Goal: Contribute content: Contribute content

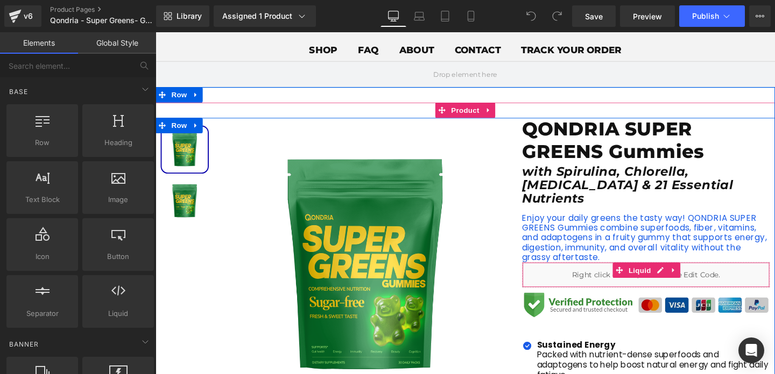
scroll to position [63, 0]
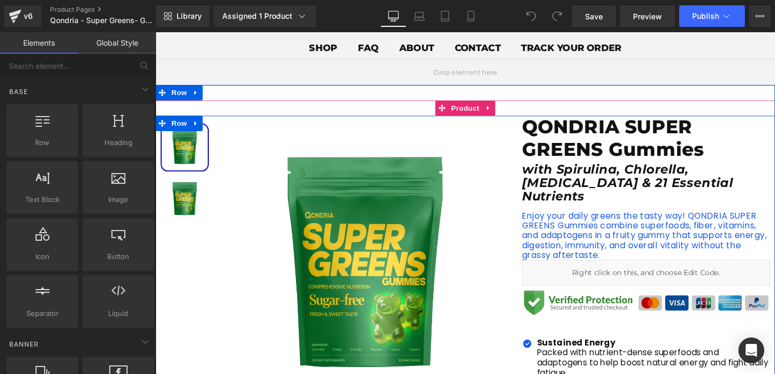
click at [604, 308] on img at bounding box center [671, 317] width 260 height 26
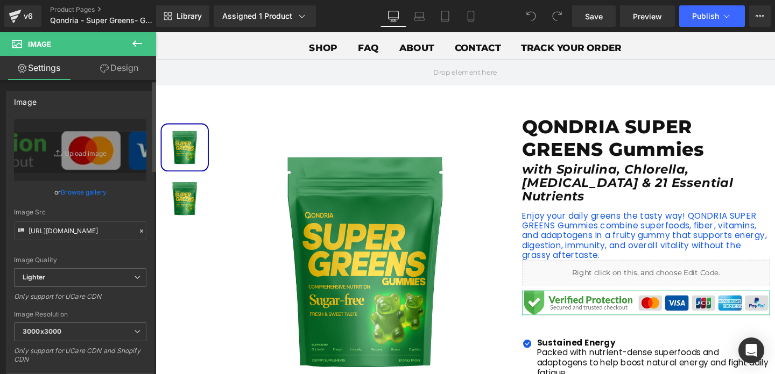
click at [90, 193] on link "Browse gallery" at bounding box center [84, 192] width 46 height 19
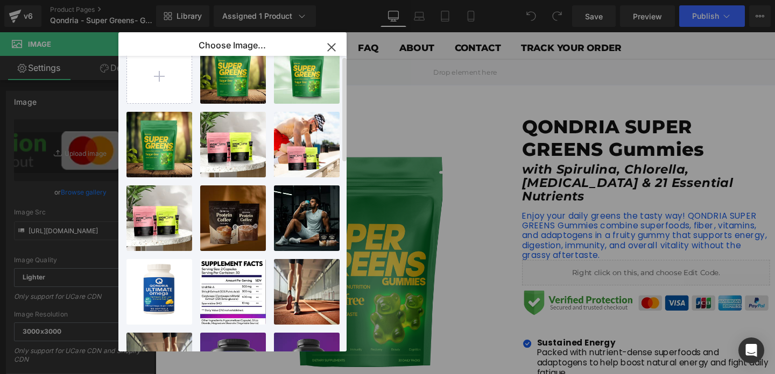
scroll to position [0, 0]
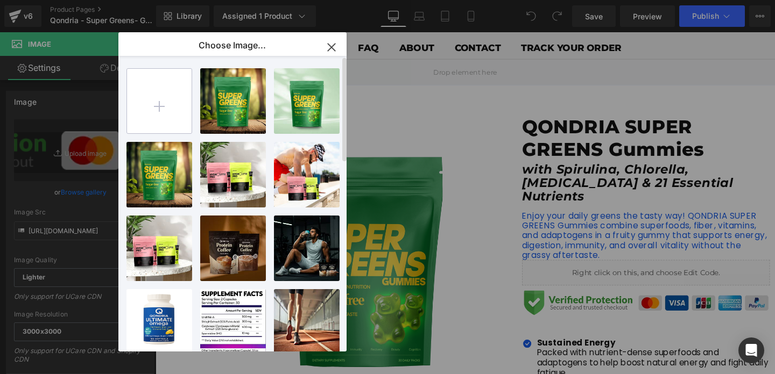
click at [188, 104] on input "file" at bounding box center [159, 101] width 65 height 65
click at [328, 48] on icon "button" at bounding box center [331, 47] width 17 height 17
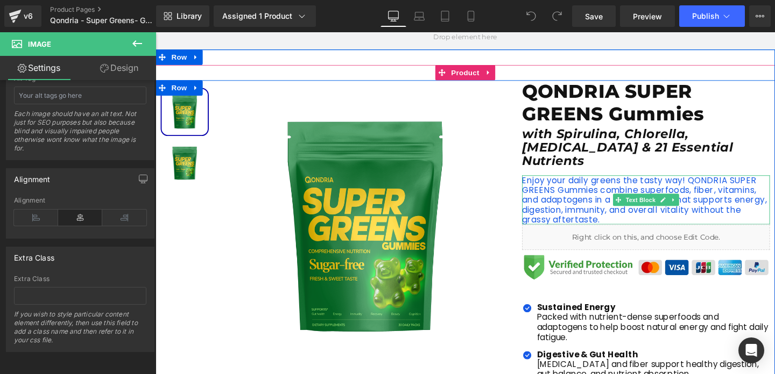
scroll to position [108, 0]
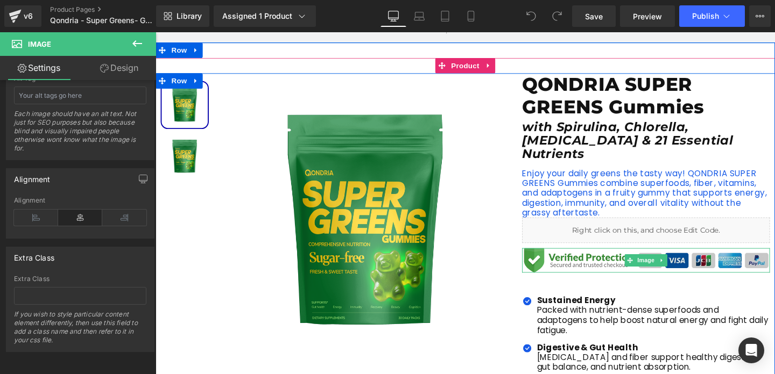
click at [599, 259] on img at bounding box center [671, 272] width 260 height 26
click at [689, 269] on icon at bounding box center [687, 272] width 6 height 6
click at [684, 269] on icon at bounding box center [682, 272] width 6 height 6
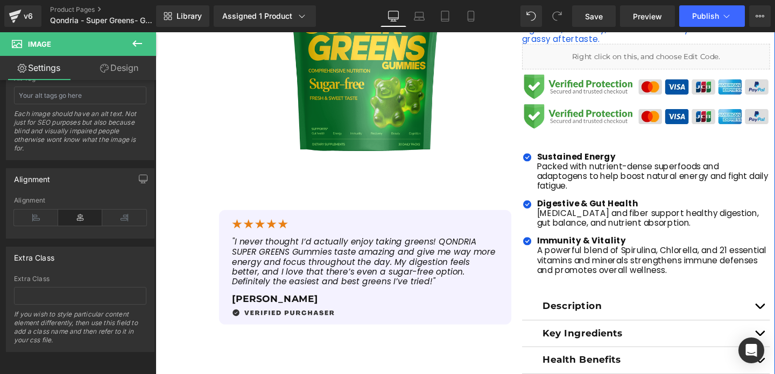
scroll to position [308, 0]
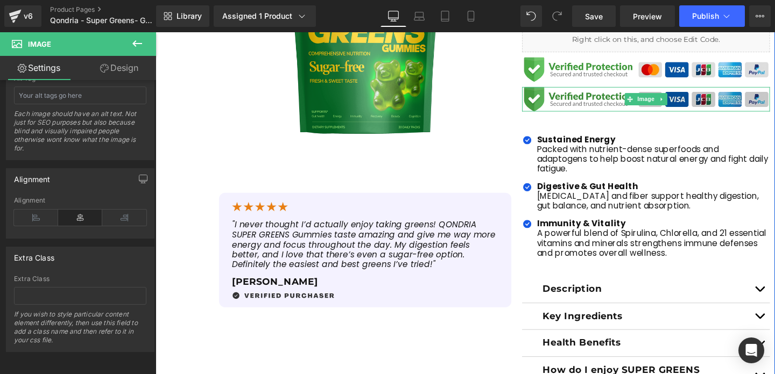
click at [619, 90] on img at bounding box center [671, 103] width 260 height 26
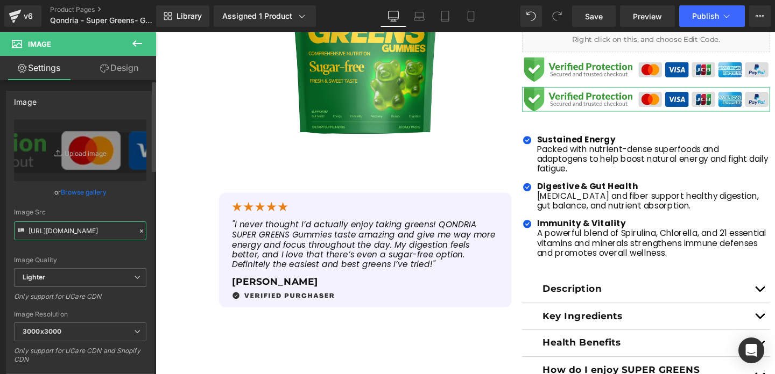
click at [88, 233] on input "[URL][DOMAIN_NAME]" at bounding box center [80, 231] width 132 height 19
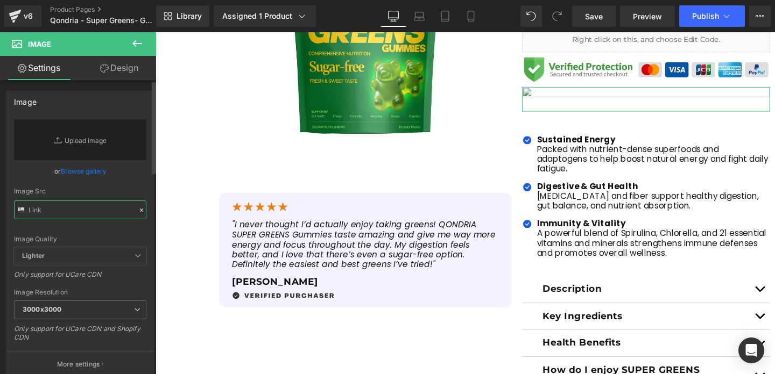
paste input "[URL][DOMAIN_NAME]"
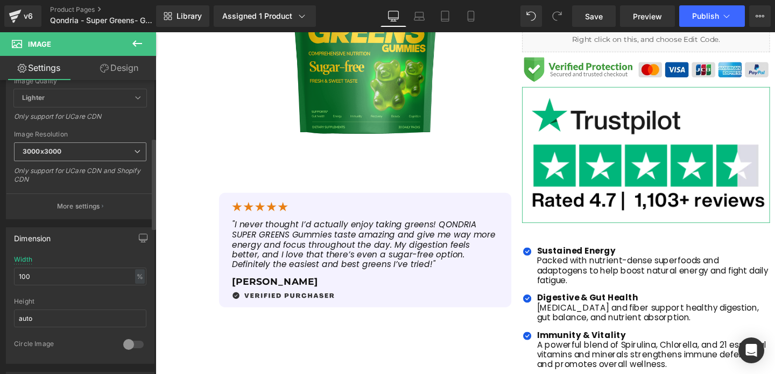
scroll to position [186, 0]
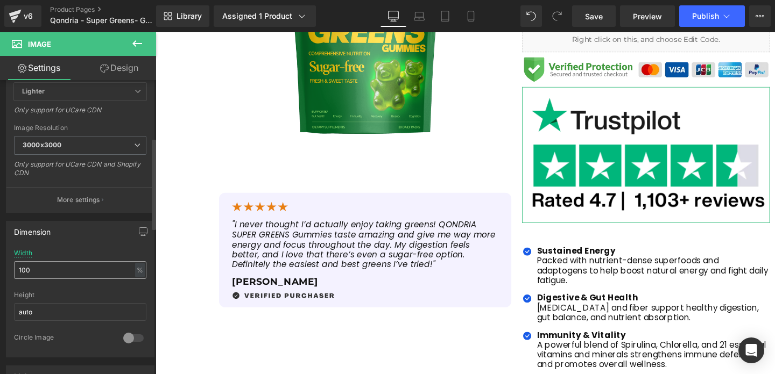
type input "[URL][DOMAIN_NAME]"
click at [75, 273] on input "100" at bounding box center [80, 270] width 132 height 18
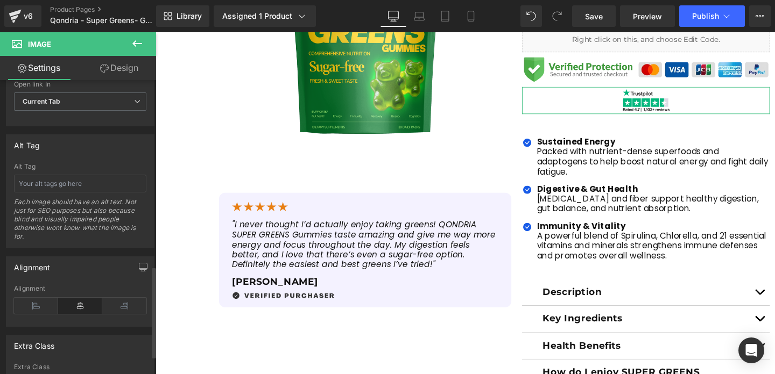
scroll to position [659, 0]
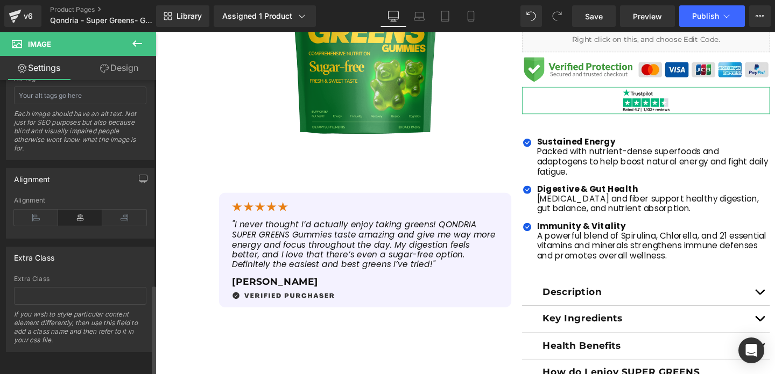
type input "20"
click at [44, 218] on div "Alignment" at bounding box center [80, 217] width 132 height 41
click at [42, 210] on icon at bounding box center [36, 218] width 44 height 16
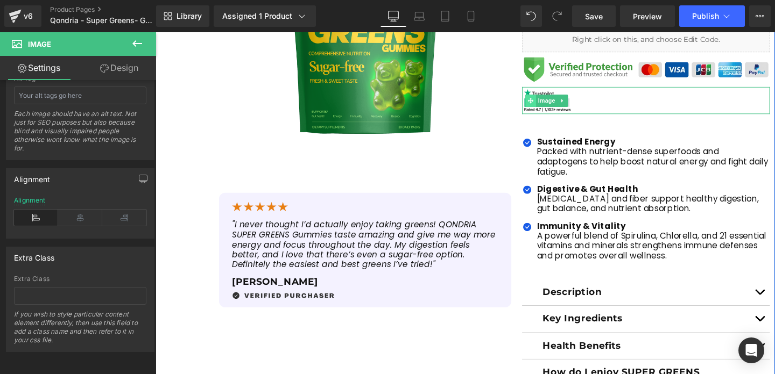
click at [551, 101] on icon at bounding box center [550, 104] width 6 height 6
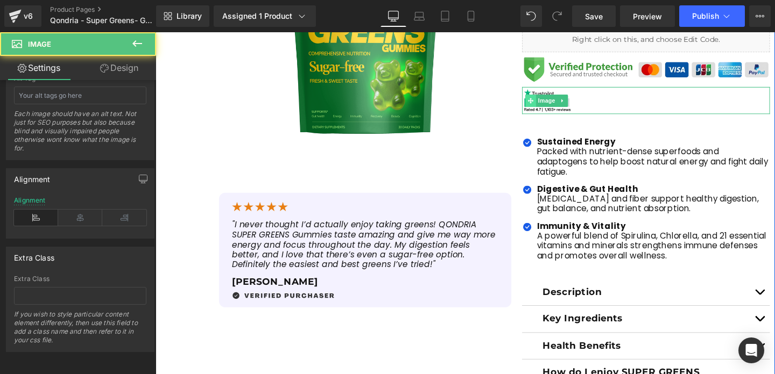
drag, startPoint x: 551, startPoint y: 76, endPoint x: 550, endPoint y: 86, distance: 9.2
click at [551, 90] on div "Image" at bounding box center [671, 104] width 260 height 29
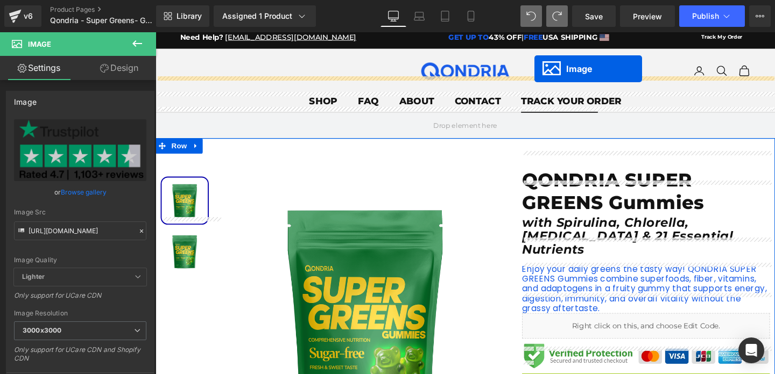
scroll to position [0, 0]
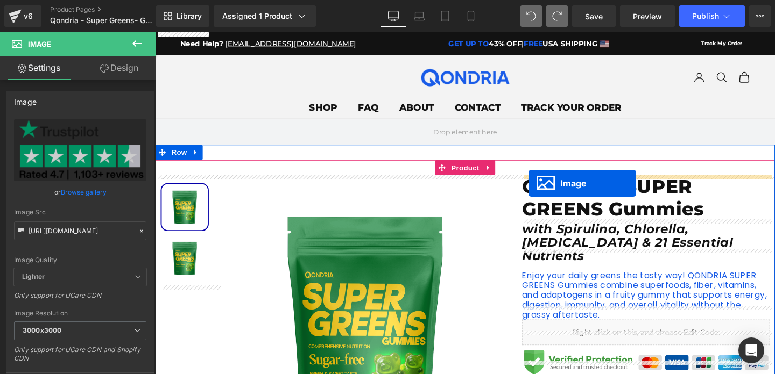
drag, startPoint x: 551, startPoint y: 89, endPoint x: 547, endPoint y: 191, distance: 101.8
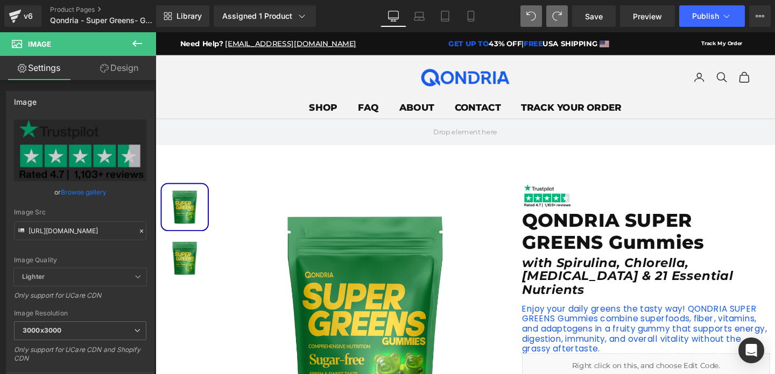
click at [643, 95] on x-header "Qondria Navigation menu SHOP FAQ About Contact Track Your Order Login Search Ca…" at bounding box center [480, 89] width 651 height 67
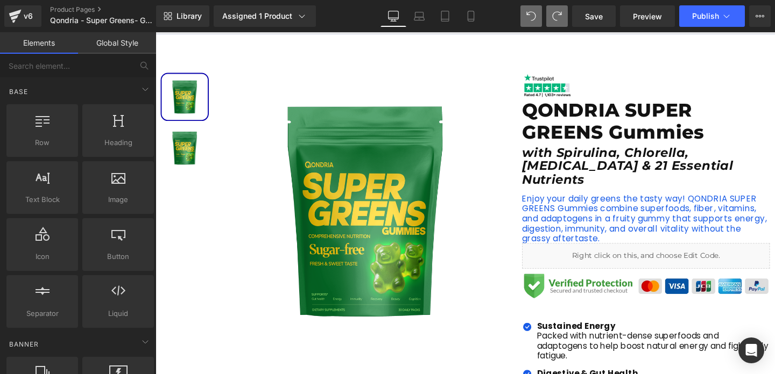
scroll to position [117, 0]
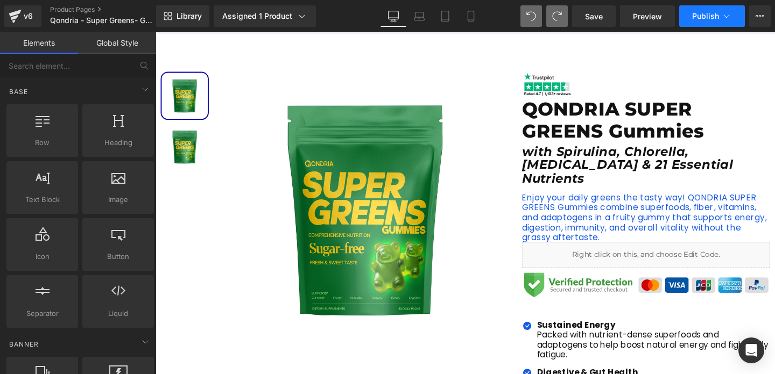
click at [696, 15] on span "Publish" at bounding box center [705, 16] width 27 height 9
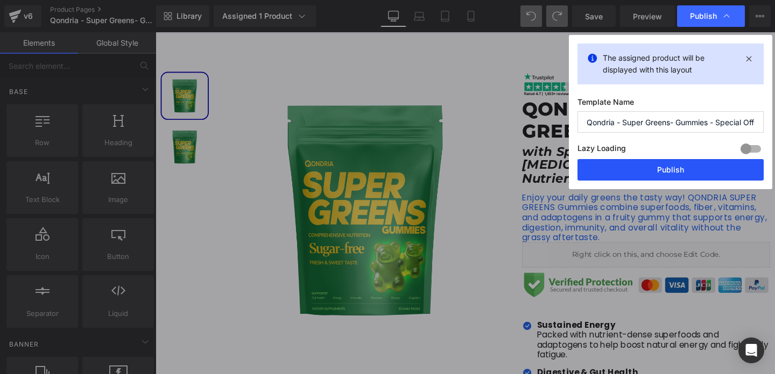
click at [650, 173] on button "Publish" at bounding box center [670, 170] width 186 height 22
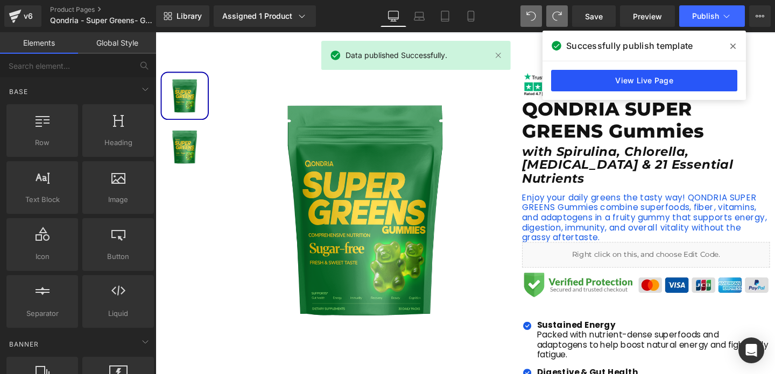
click at [654, 81] on link "View Live Page" at bounding box center [644, 81] width 186 height 22
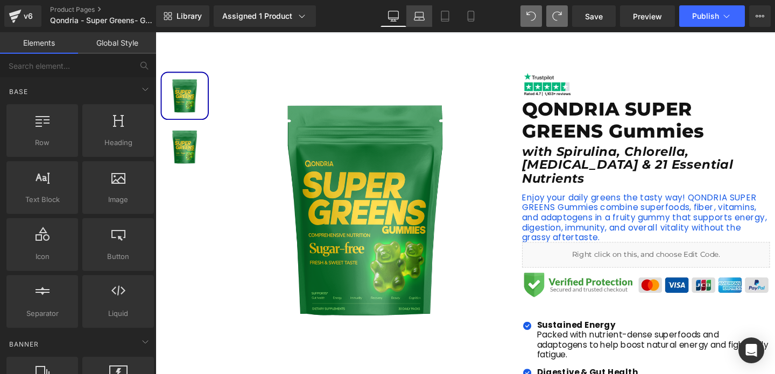
click at [416, 16] on icon at bounding box center [419, 16] width 11 height 11
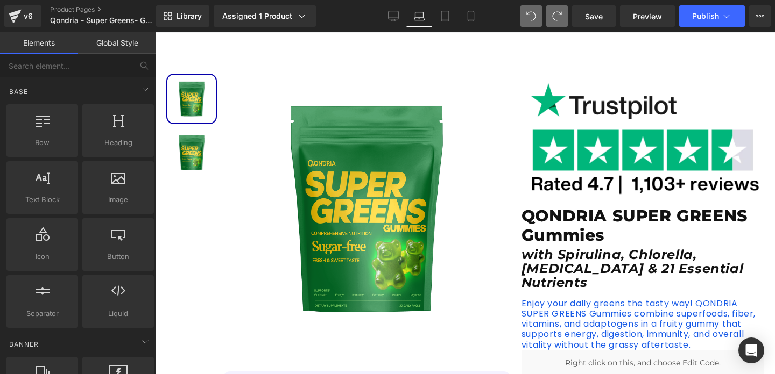
scroll to position [118, 0]
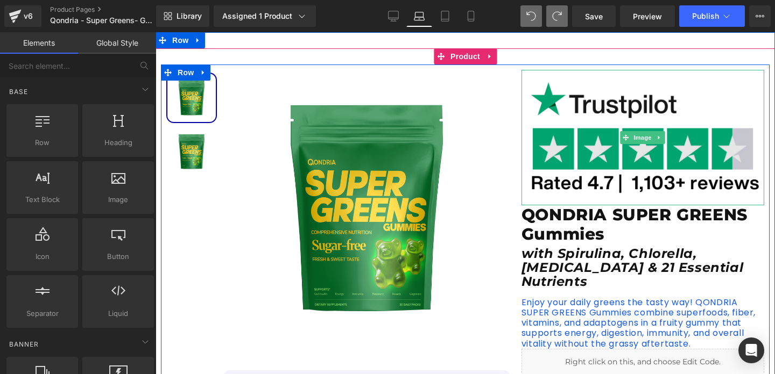
click at [560, 109] on img at bounding box center [642, 137] width 243 height 135
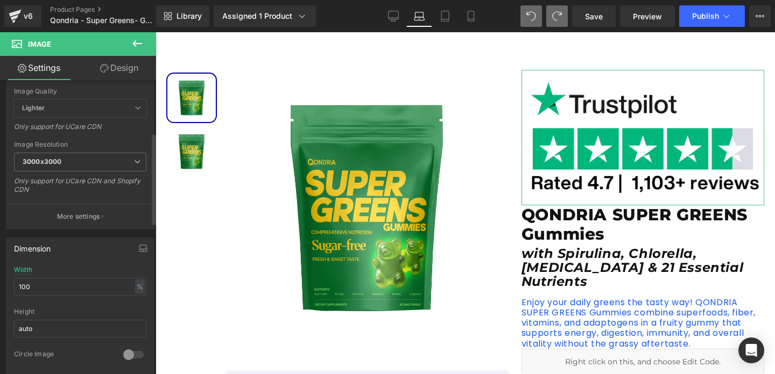
scroll to position [207, 0]
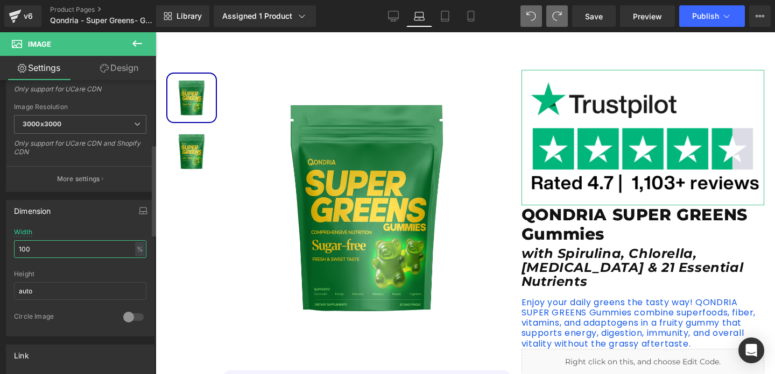
click at [104, 250] on input "100" at bounding box center [80, 249] width 132 height 18
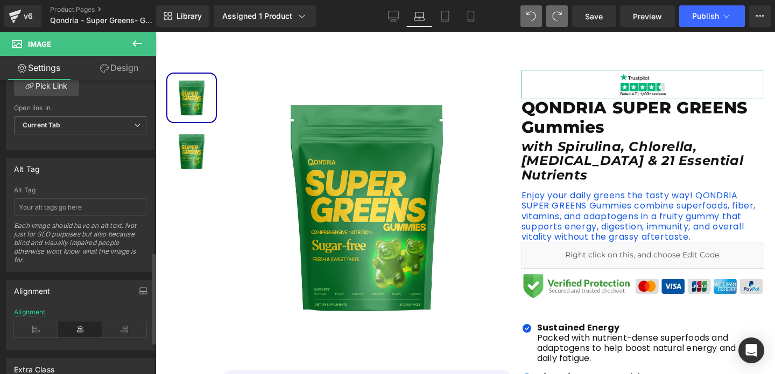
scroll to position [561, 0]
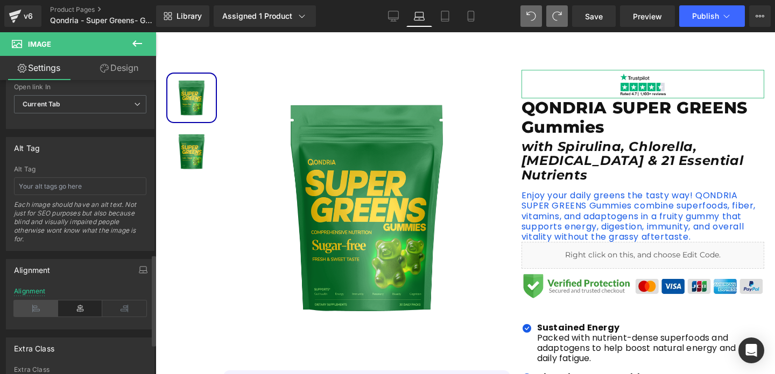
click at [48, 304] on icon at bounding box center [36, 309] width 44 height 16
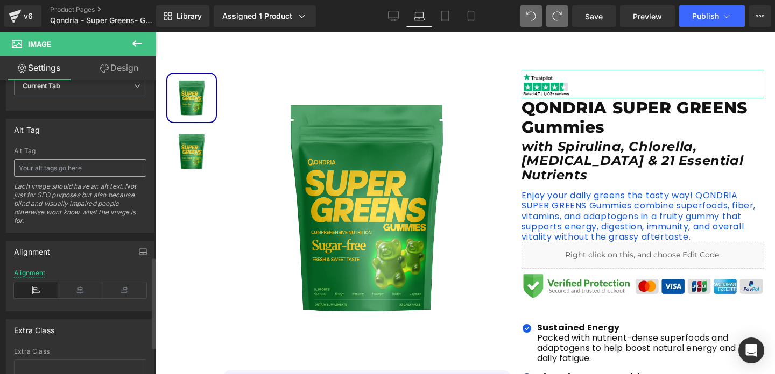
scroll to position [586, 0]
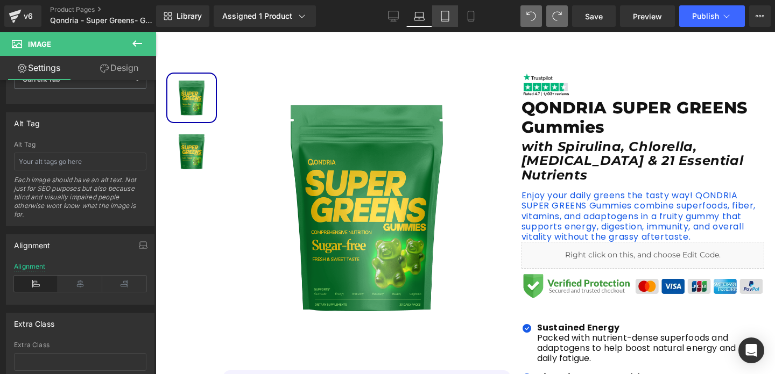
click at [450, 23] on link "Tablet" at bounding box center [445, 16] width 26 height 22
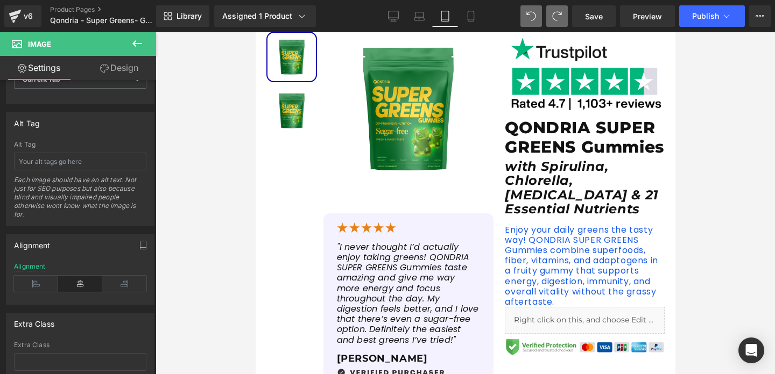
scroll to position [77, 0]
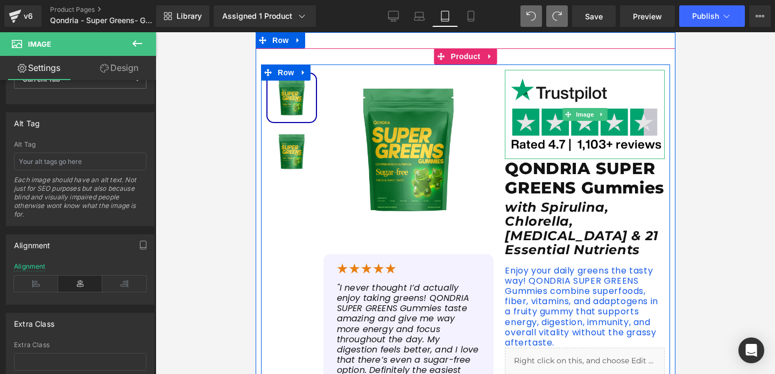
click at [523, 97] on img at bounding box center [584, 114] width 160 height 89
click at [559, 123] on img at bounding box center [584, 114] width 160 height 89
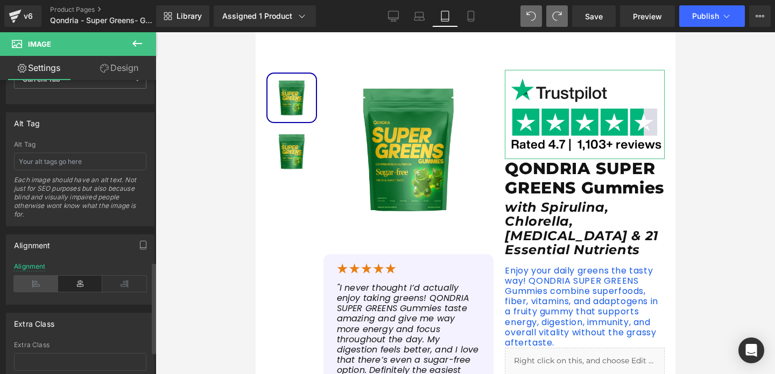
click at [45, 280] on icon at bounding box center [36, 284] width 44 height 16
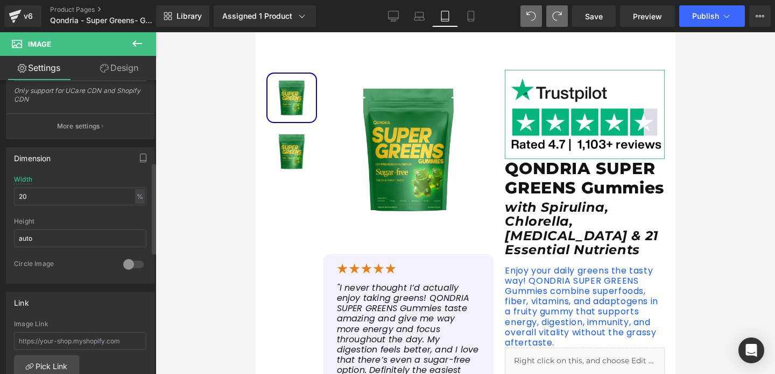
scroll to position [265, 0]
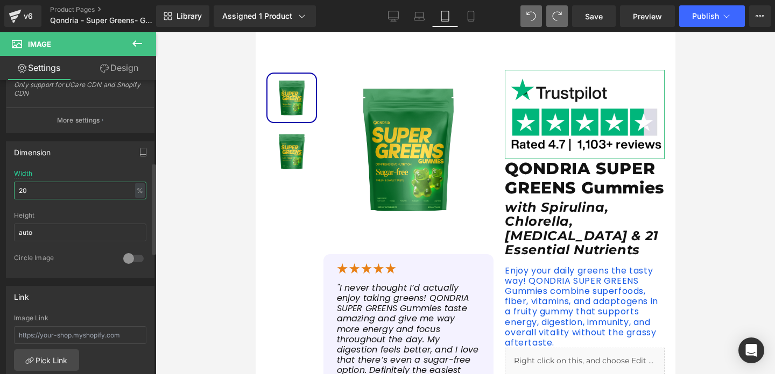
click at [61, 190] on input "20" at bounding box center [80, 191] width 132 height 18
type input "100"
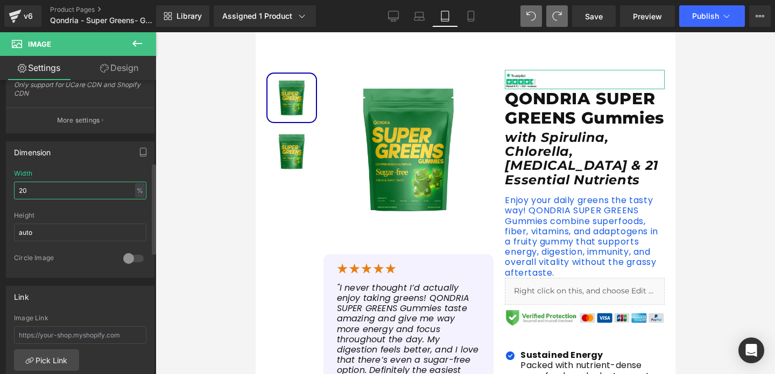
type input "2"
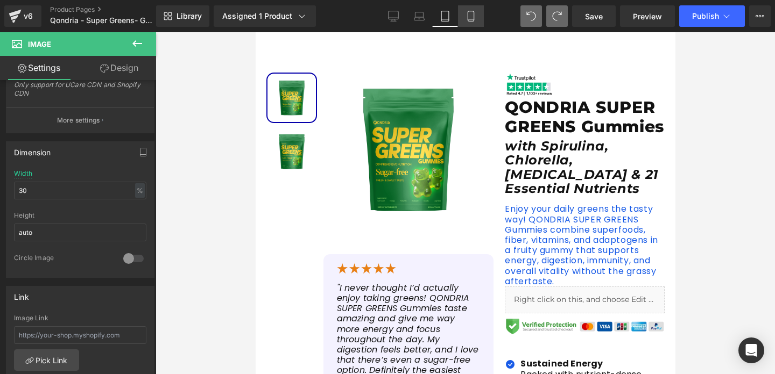
click at [484, 14] on link "Mobile" at bounding box center [471, 16] width 26 height 22
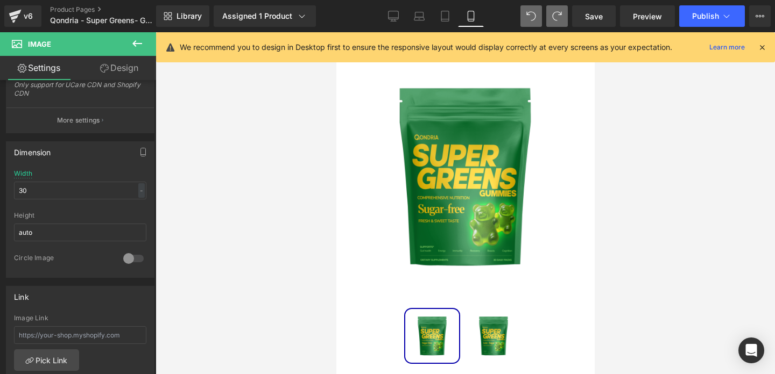
scroll to position [394, 0]
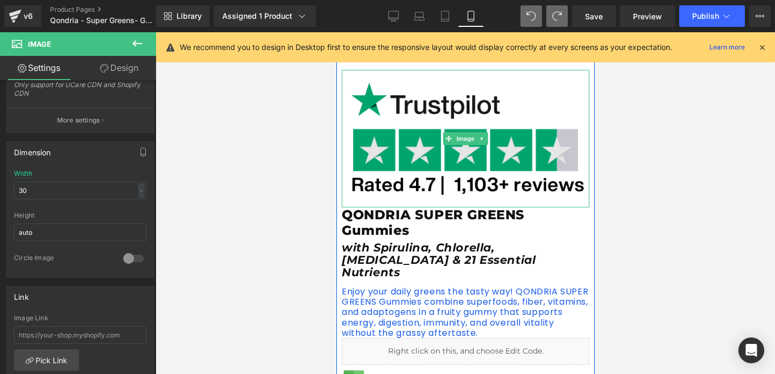
click at [455, 132] on link "Image" at bounding box center [458, 138] width 33 height 13
click at [446, 115] on img at bounding box center [464, 139] width 247 height 138
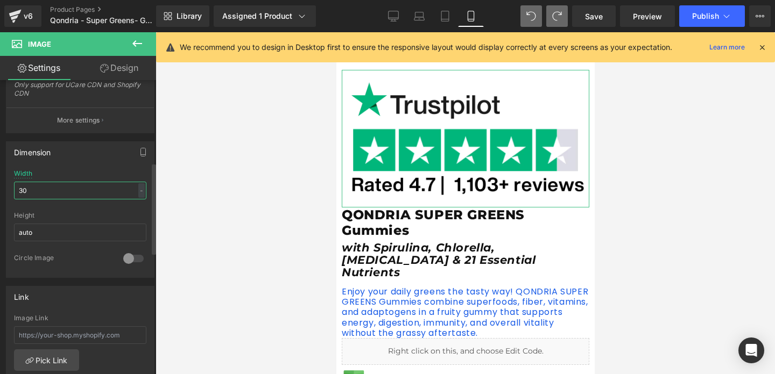
click at [76, 195] on input "30" at bounding box center [80, 191] width 132 height 18
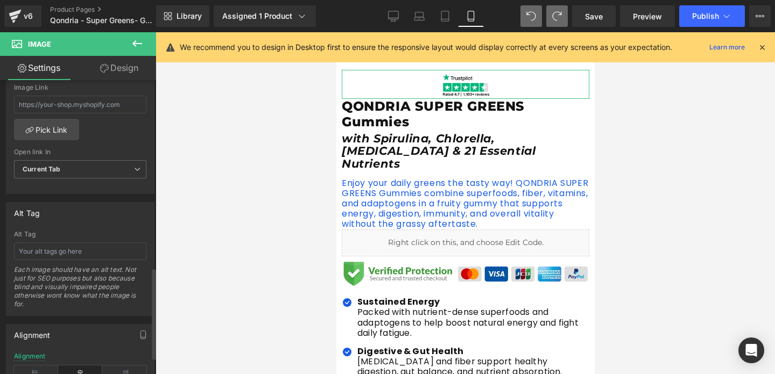
scroll to position [659, 0]
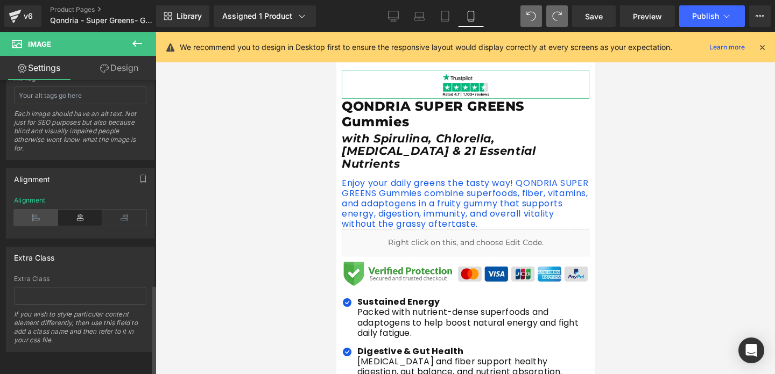
click at [39, 215] on icon at bounding box center [36, 218] width 44 height 16
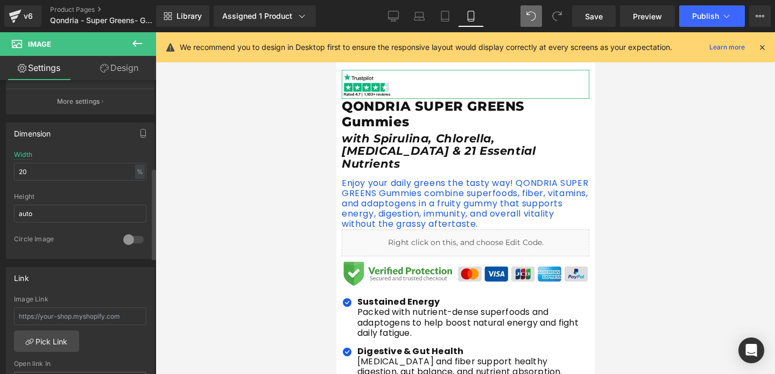
scroll to position [282, 0]
click at [111, 174] on input "20" at bounding box center [80, 174] width 132 height 18
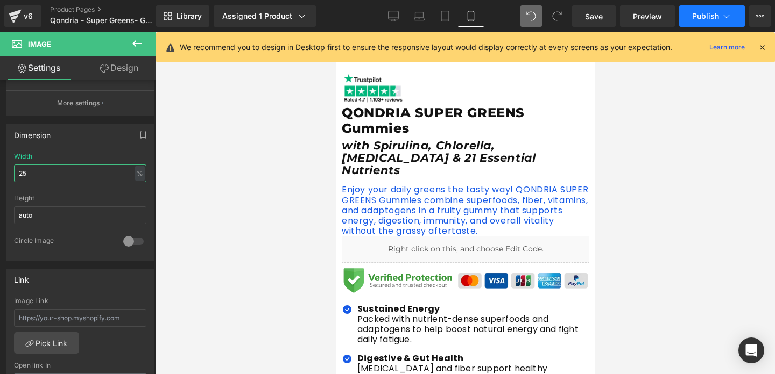
type input "25"
click at [691, 15] on button "Publish" at bounding box center [712, 16] width 66 height 22
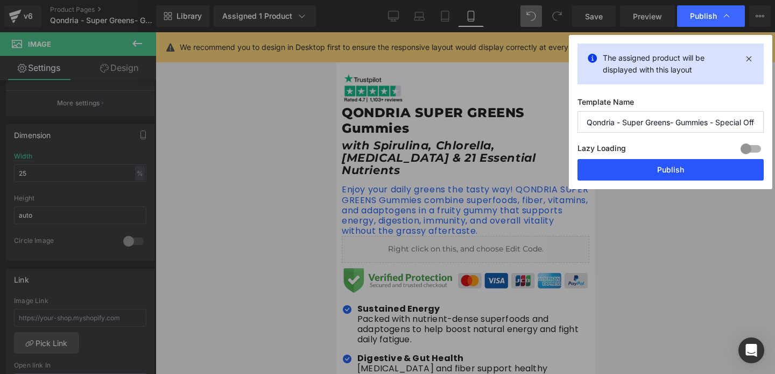
click at [701, 164] on button "Publish" at bounding box center [670, 170] width 186 height 22
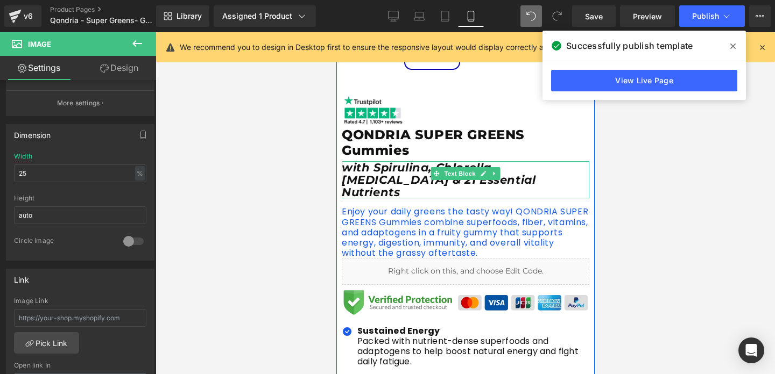
scroll to position [363, 0]
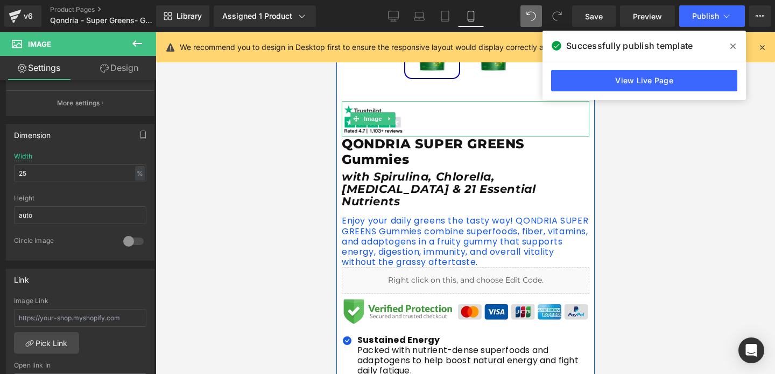
click at [425, 122] on div at bounding box center [464, 119] width 247 height 36
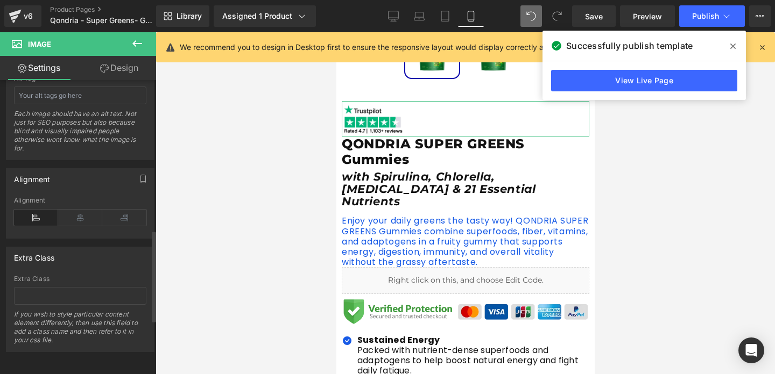
scroll to position [659, 0]
click at [87, 210] on icon at bounding box center [80, 218] width 44 height 16
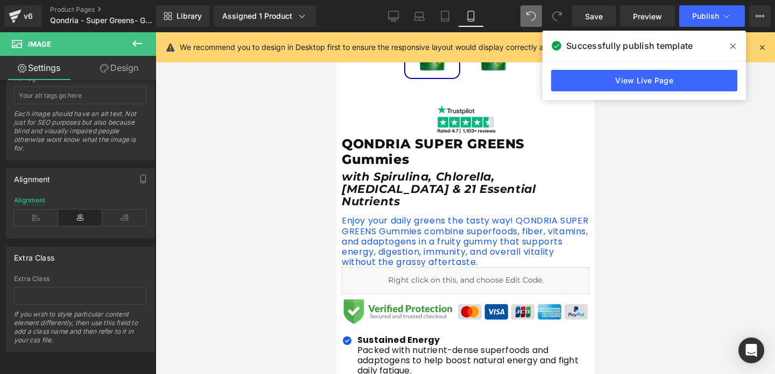
click at [229, 208] on div at bounding box center [464, 203] width 619 height 342
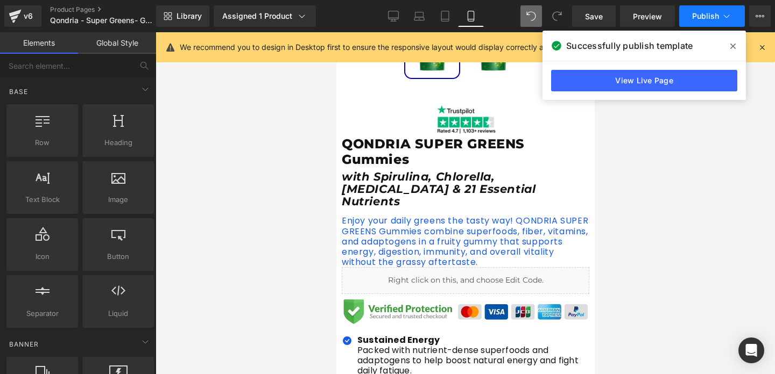
click at [697, 20] on span "Publish" at bounding box center [705, 16] width 27 height 9
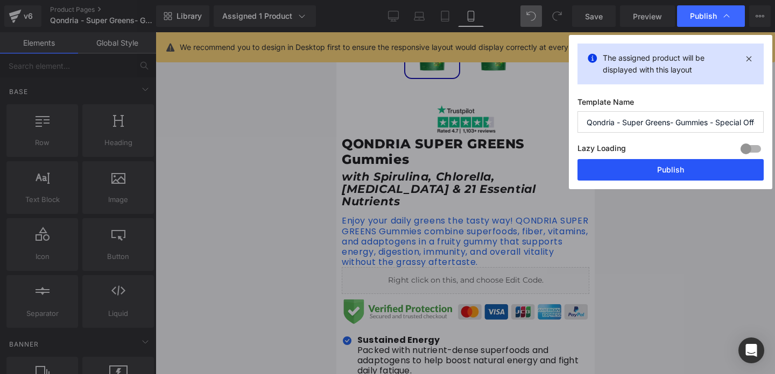
click at [664, 174] on button "Publish" at bounding box center [670, 170] width 186 height 22
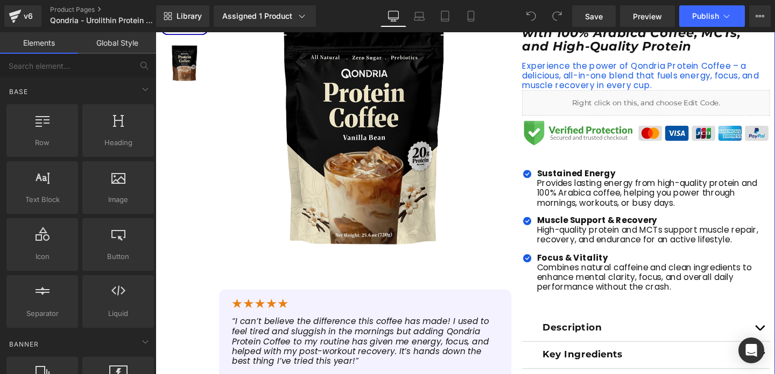
scroll to position [208, 0]
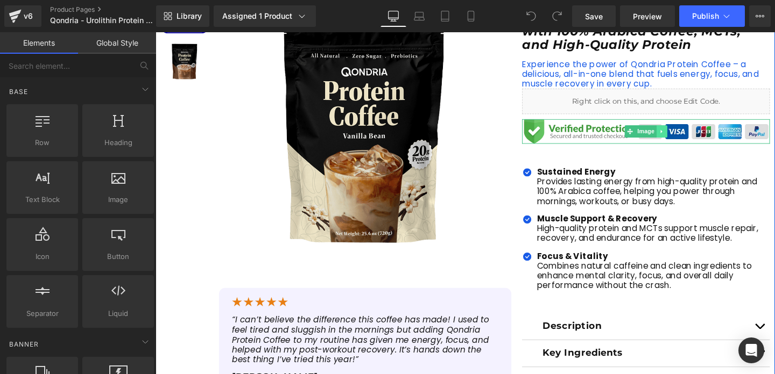
click at [685, 136] on icon at bounding box center [687, 136] width 6 height 6
click at [682, 136] on icon at bounding box center [682, 137] width 6 height 6
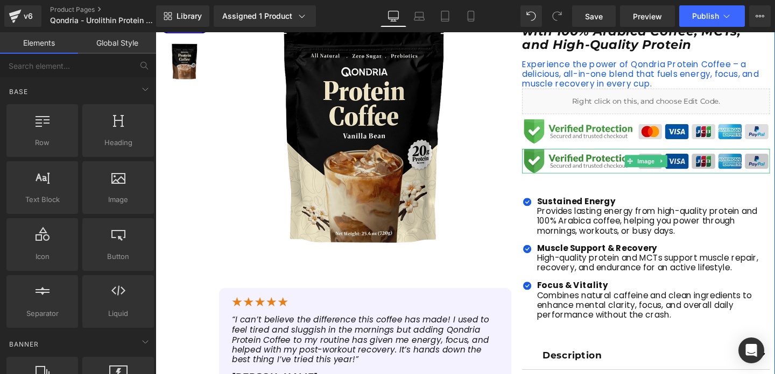
click at [571, 168] on img at bounding box center [671, 168] width 260 height 26
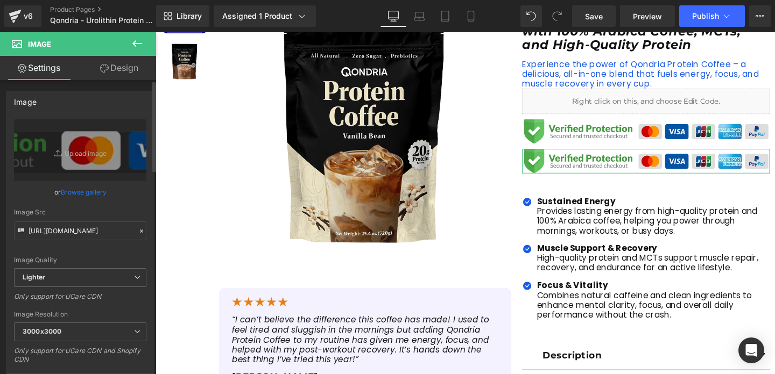
click at [139, 234] on icon at bounding box center [142, 232] width 8 height 8
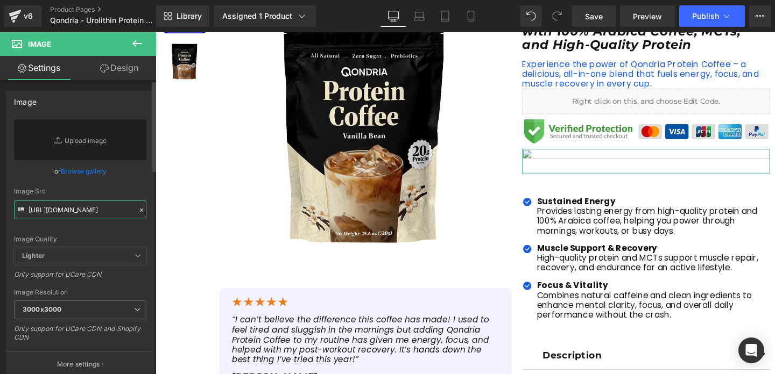
click at [91, 214] on input "[URL][DOMAIN_NAME]" at bounding box center [80, 210] width 132 height 19
paste input "[URL][DOMAIN_NAME]"
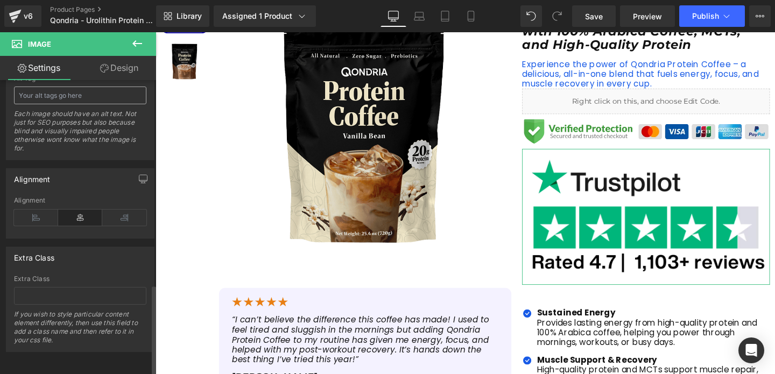
scroll to position [659, 0]
type input "[URL][DOMAIN_NAME]"
click at [48, 214] on icon at bounding box center [36, 218] width 44 height 16
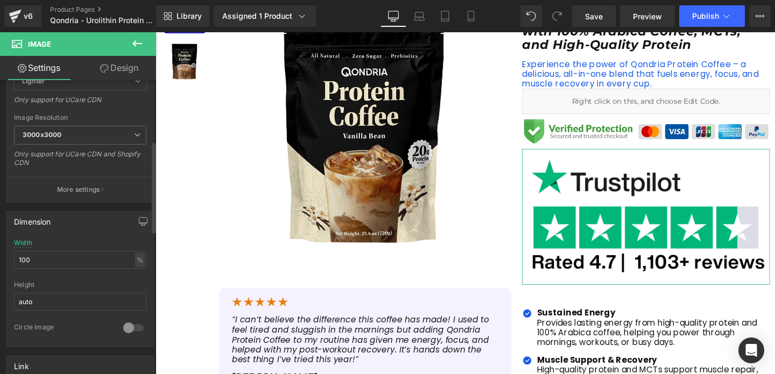
scroll to position [193, 0]
click at [57, 256] on input "100" at bounding box center [80, 263] width 132 height 18
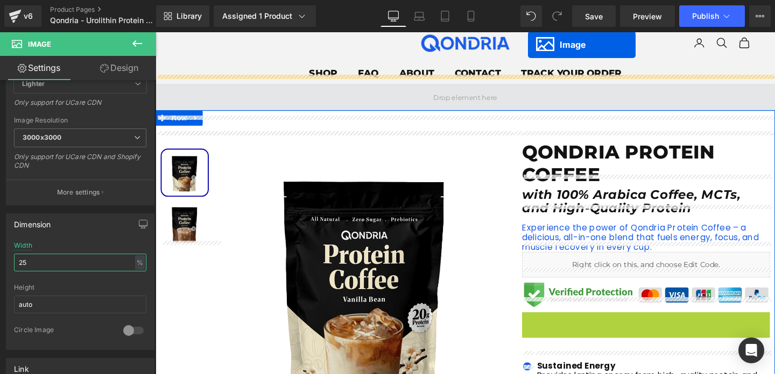
scroll to position [0, 0]
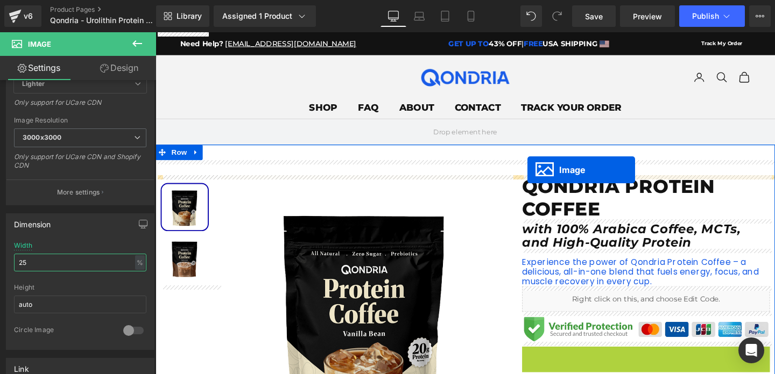
drag, startPoint x: 554, startPoint y: 174, endPoint x: 546, endPoint y: 177, distance: 8.7
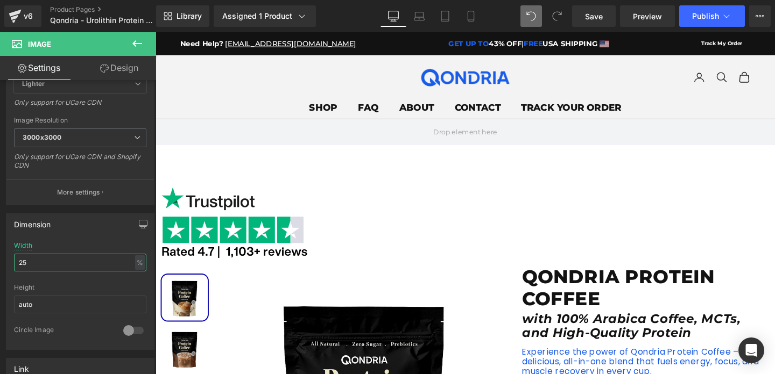
type input "25"
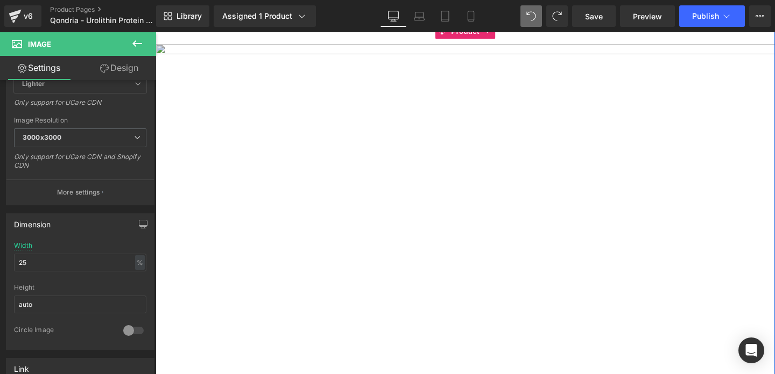
scroll to position [143, 0]
click at [401, 87] on img at bounding box center [480, 225] width 651 height 358
click at [496, 229] on link at bounding box center [497, 224] width 11 height 13
click at [501, 229] on link at bounding box center [503, 224] width 11 height 13
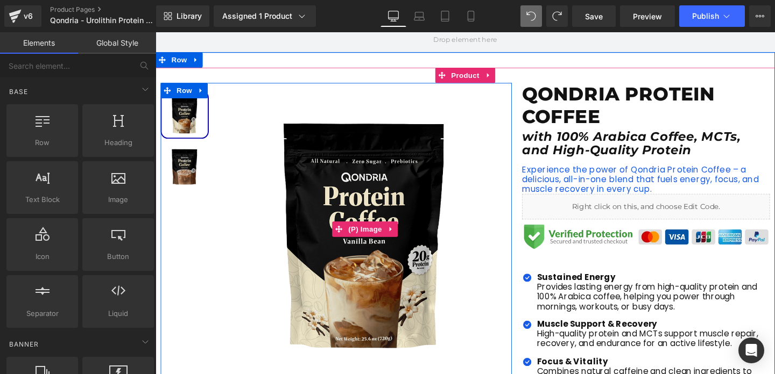
scroll to position [95, 0]
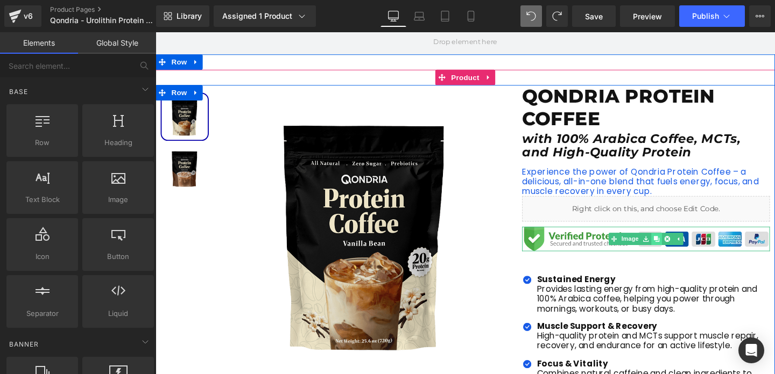
click at [685, 252] on link at bounding box center [681, 249] width 11 height 13
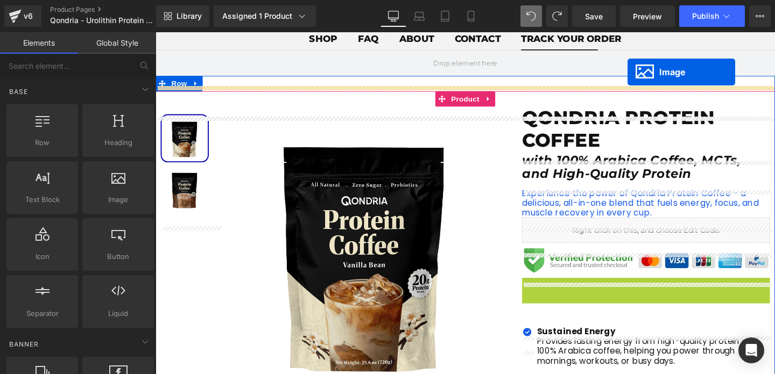
scroll to position [0, 0]
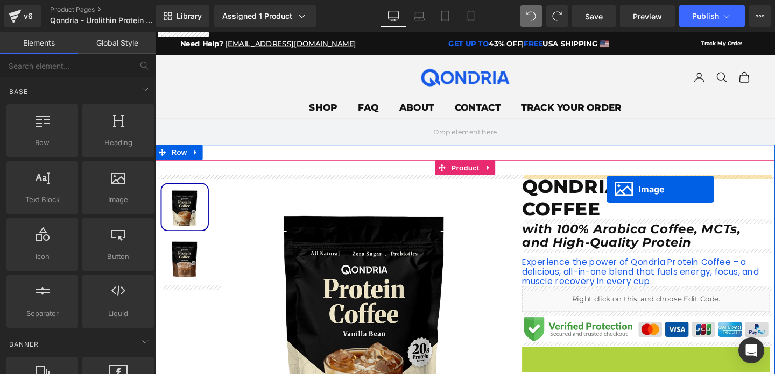
drag, startPoint x: 652, startPoint y: 90, endPoint x: 629, endPoint y: 197, distance: 109.4
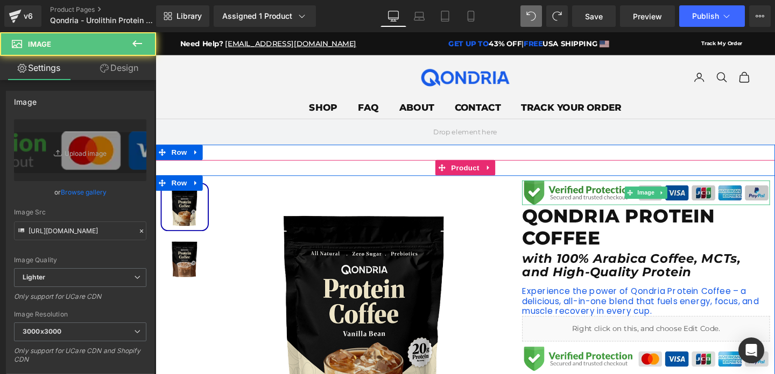
click at [585, 201] on img at bounding box center [671, 201] width 260 height 26
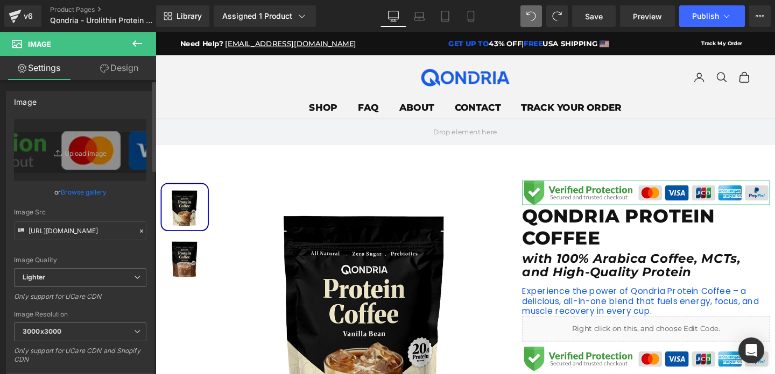
click at [138, 233] on icon at bounding box center [142, 232] width 8 height 8
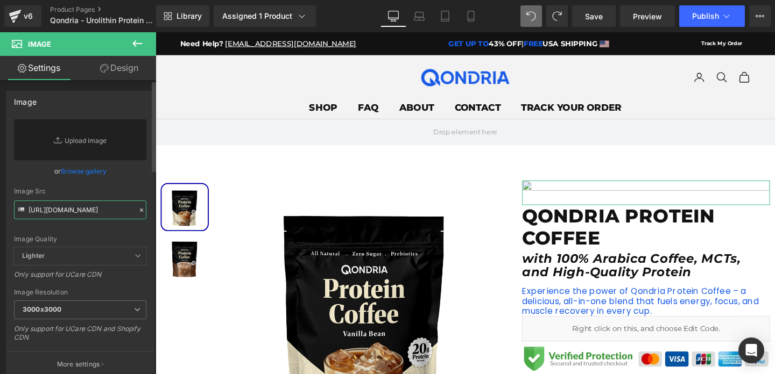
click at [93, 211] on input "[URL][DOMAIN_NAME]" at bounding box center [80, 210] width 132 height 19
paste input "[DOMAIN_NAME][URL]"
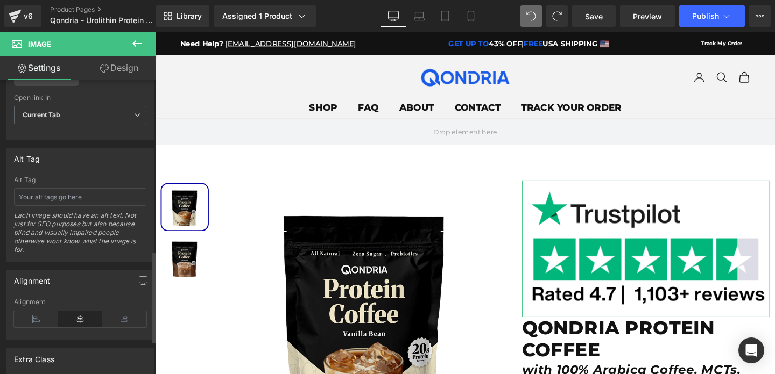
scroll to position [659, 0]
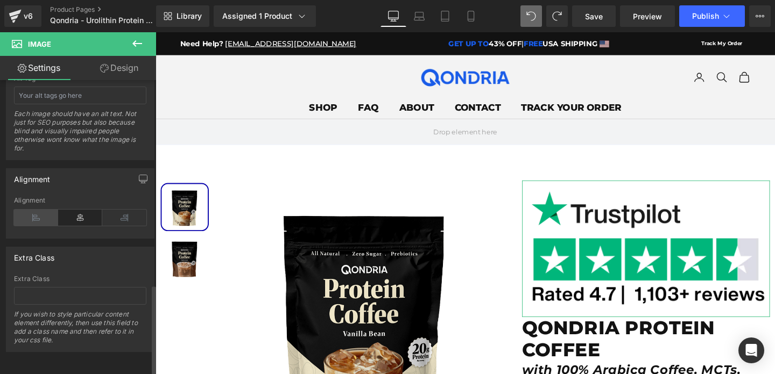
type input "[URL][DOMAIN_NAME]"
click at [45, 215] on icon at bounding box center [36, 218] width 44 height 16
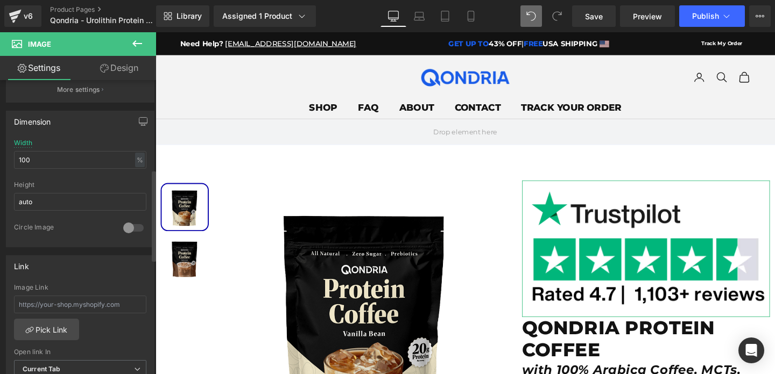
scroll to position [278, 0]
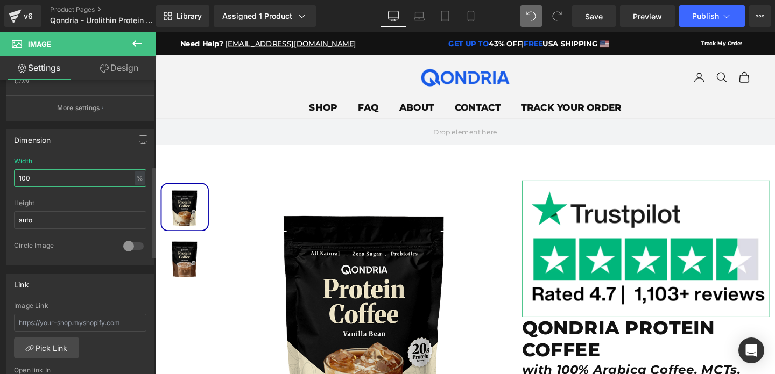
click at [66, 184] on input "100" at bounding box center [80, 178] width 132 height 18
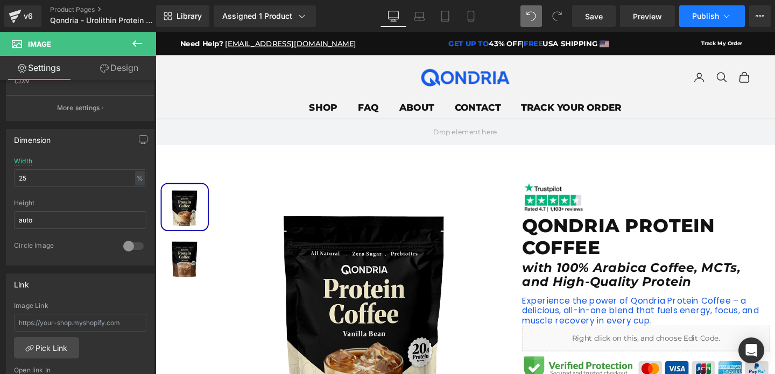
click at [695, 19] on span "Publish" at bounding box center [705, 16] width 27 height 9
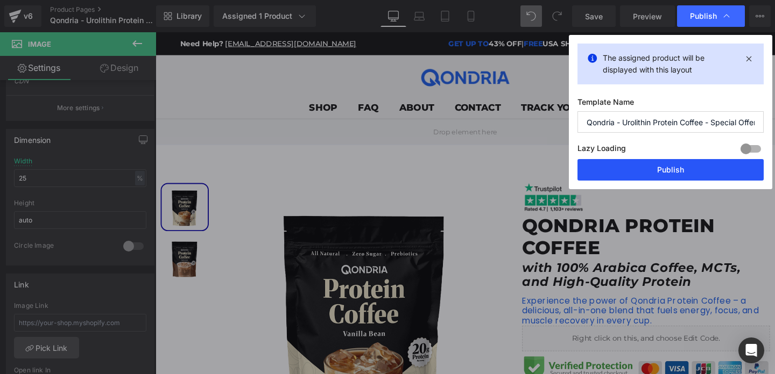
click at [685, 166] on button "Publish" at bounding box center [670, 170] width 186 height 22
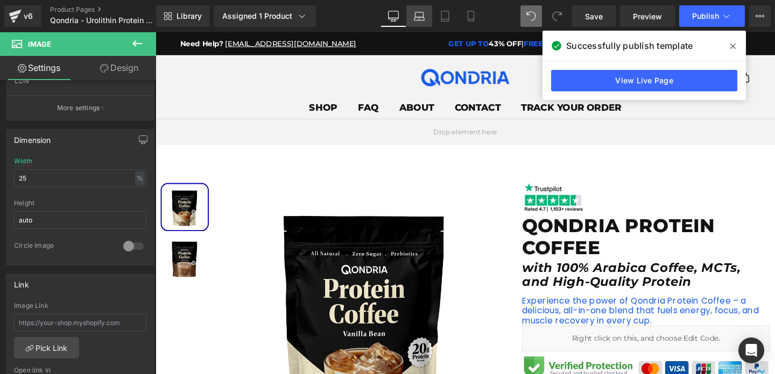
click at [419, 19] on icon at bounding box center [419, 16] width 11 height 11
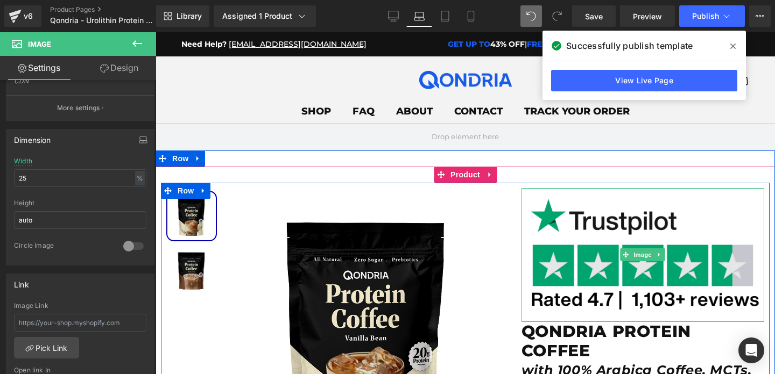
click at [548, 223] on img at bounding box center [642, 254] width 243 height 133
click at [561, 224] on img at bounding box center [642, 254] width 243 height 133
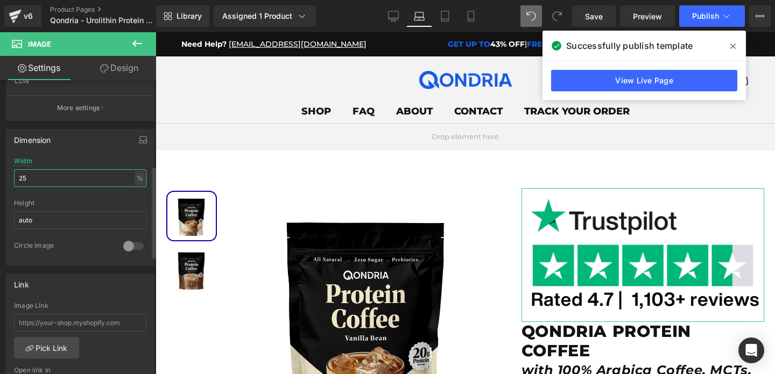
click at [46, 171] on input "25" at bounding box center [80, 178] width 132 height 18
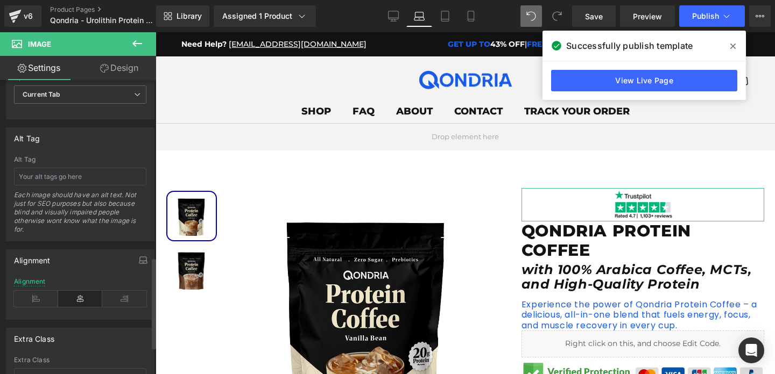
scroll to position [659, 0]
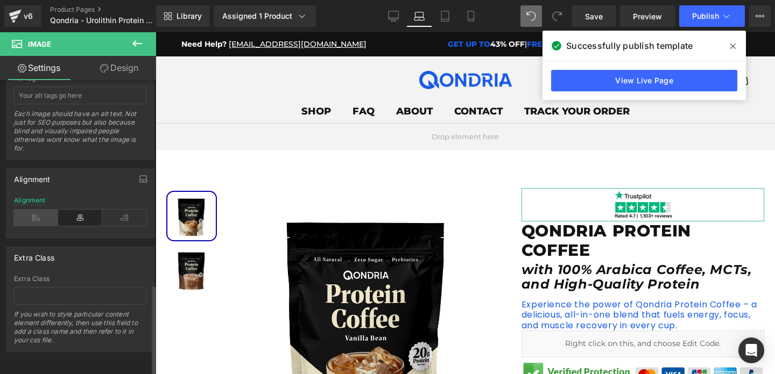
click at [34, 210] on icon at bounding box center [36, 218] width 44 height 16
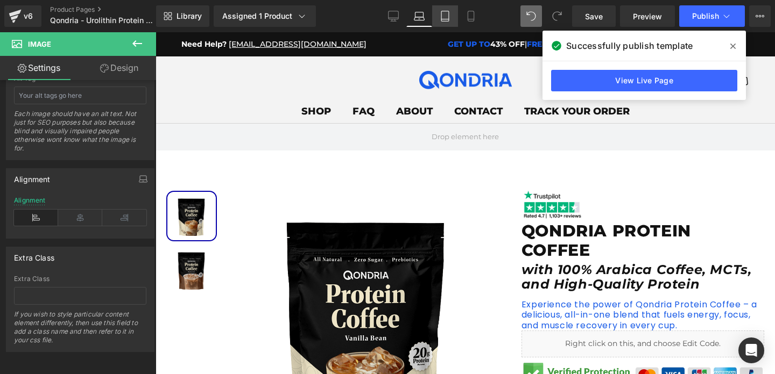
click at [446, 23] on link "Tablet" at bounding box center [445, 16] width 26 height 22
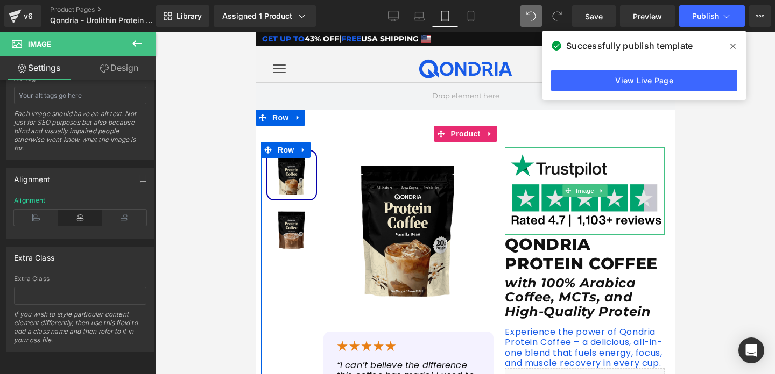
click at [542, 184] on img at bounding box center [584, 191] width 160 height 88
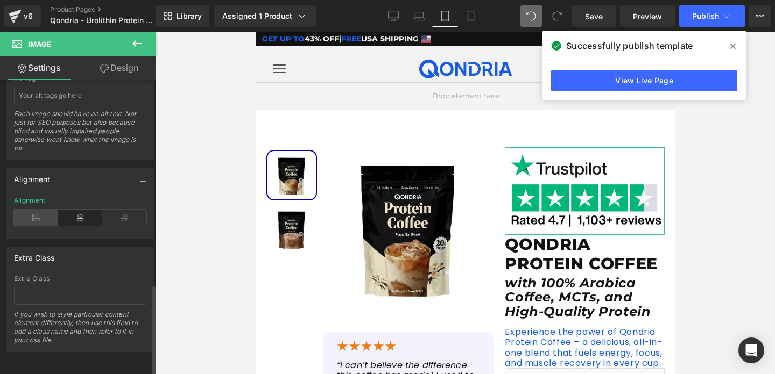
click at [45, 210] on icon at bounding box center [36, 218] width 44 height 16
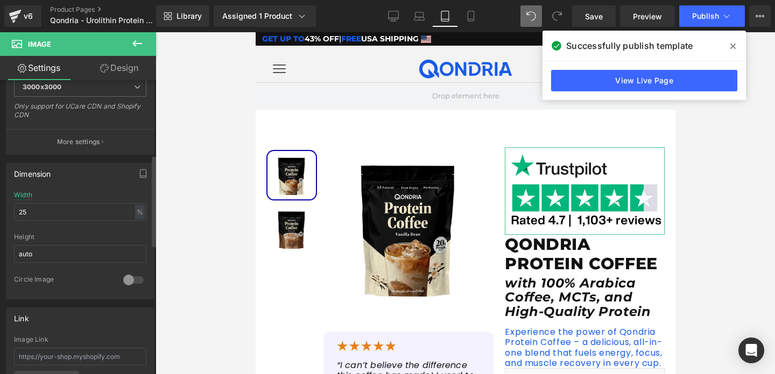
scroll to position [241, 0]
click at [36, 215] on input "25" at bounding box center [80, 215] width 132 height 18
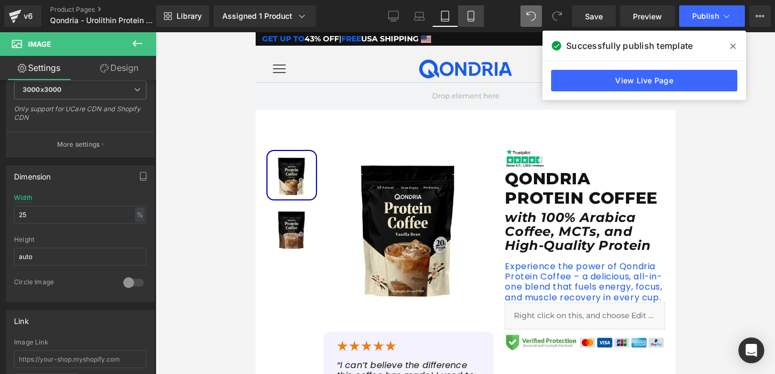
click at [474, 22] on link "Mobile" at bounding box center [471, 16] width 26 height 22
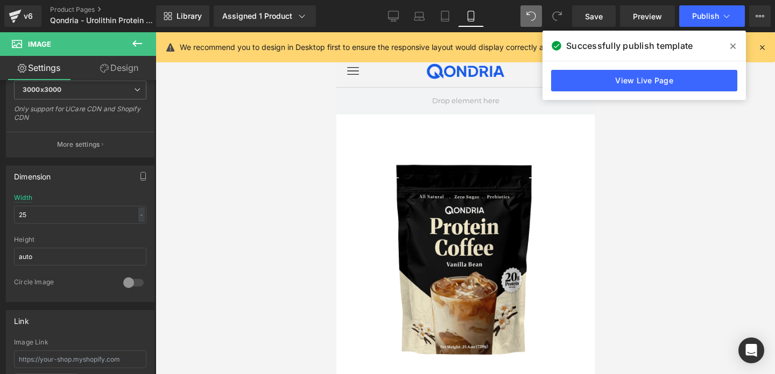
scroll to position [316, 0]
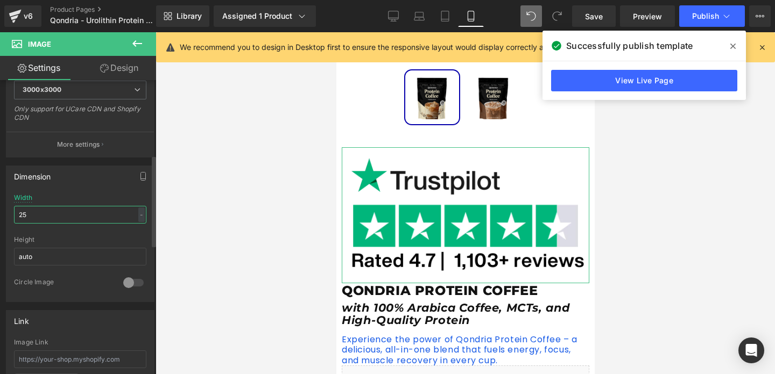
click at [80, 220] on input "25" at bounding box center [80, 215] width 132 height 18
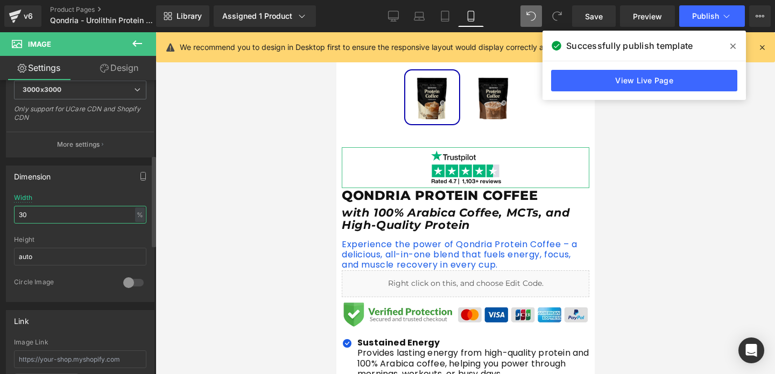
click at [80, 220] on input "30" at bounding box center [80, 215] width 132 height 18
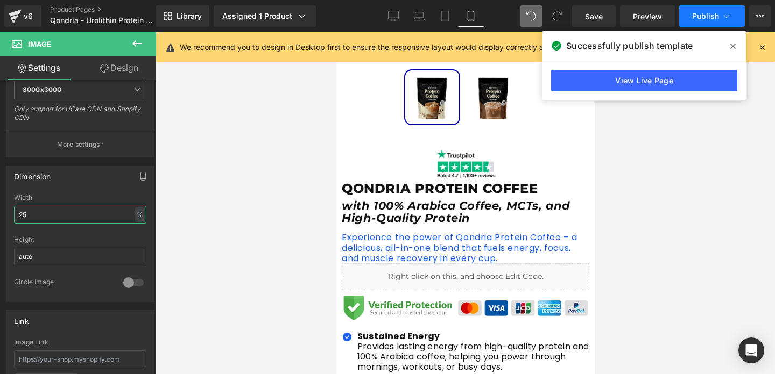
type input "25"
click at [705, 17] on span "Publish" at bounding box center [705, 16] width 27 height 9
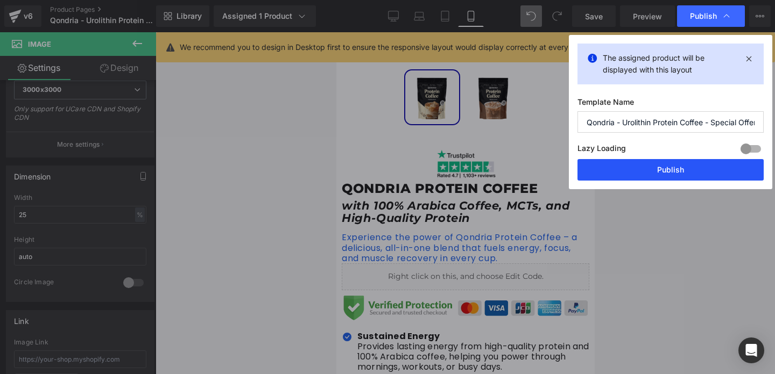
click at [710, 166] on button "Publish" at bounding box center [670, 170] width 186 height 22
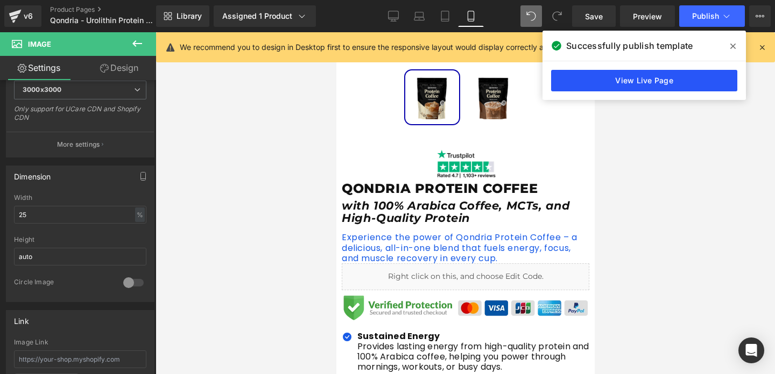
click at [614, 80] on link "View Live Page" at bounding box center [644, 81] width 186 height 22
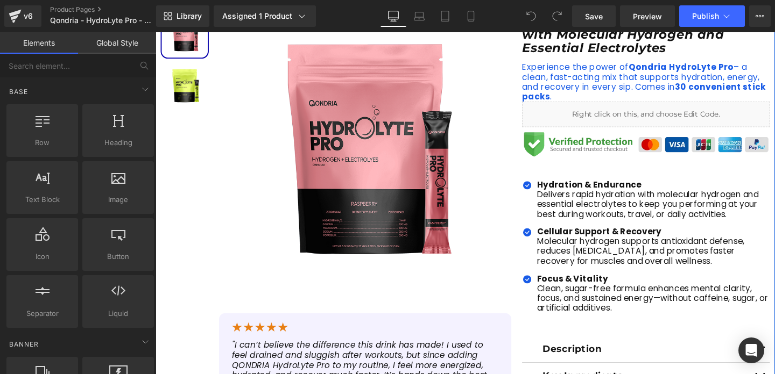
scroll to position [175, 0]
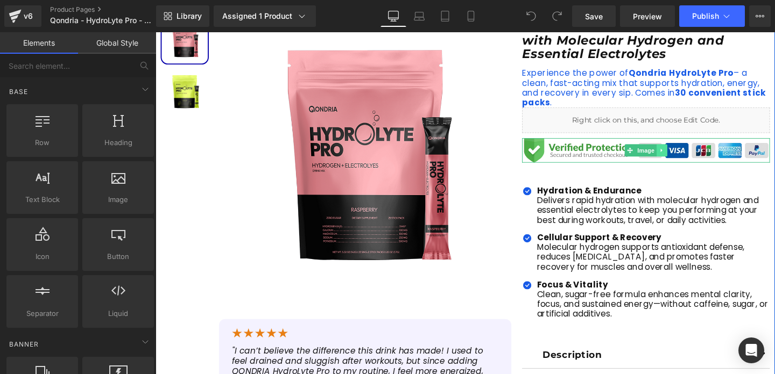
click at [690, 160] on icon at bounding box center [687, 156] width 6 height 6
click at [683, 160] on icon at bounding box center [682, 157] width 6 height 6
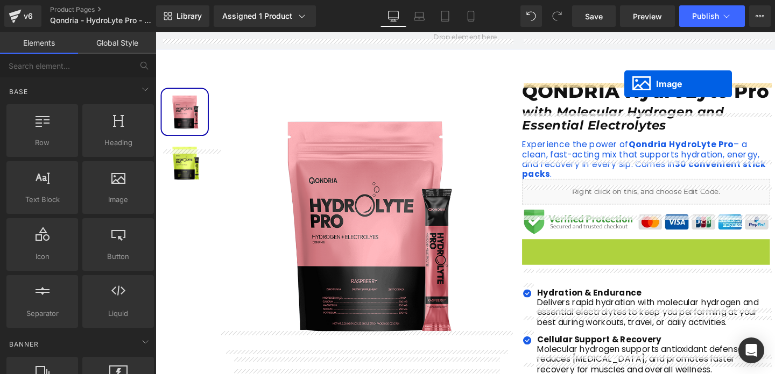
scroll to position [0, 0]
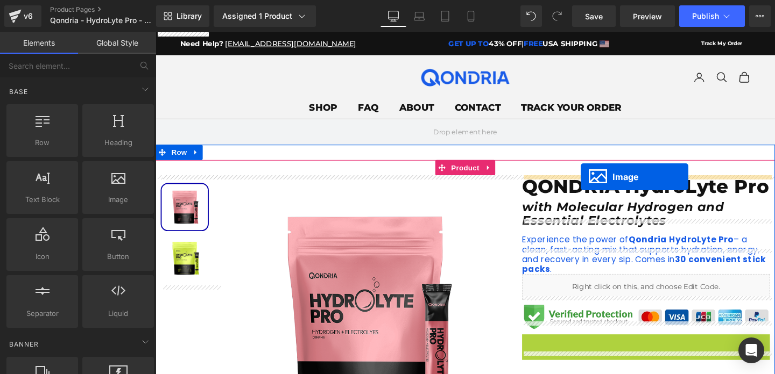
drag, startPoint x: 652, startPoint y: 212, endPoint x: 602, endPoint y: 185, distance: 57.1
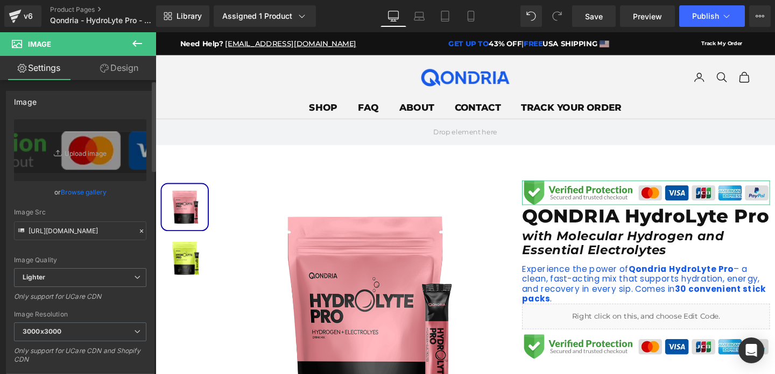
click at [138, 230] on icon at bounding box center [142, 232] width 8 height 8
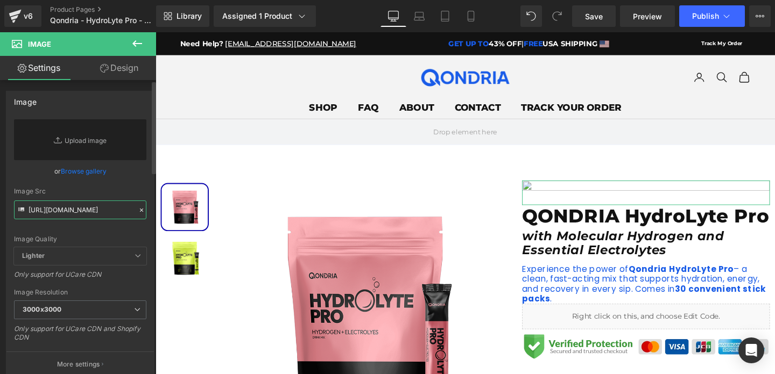
click at [101, 213] on input "[URL][DOMAIN_NAME]" at bounding box center [80, 210] width 132 height 19
paste input "[DOMAIN_NAME][URL]"
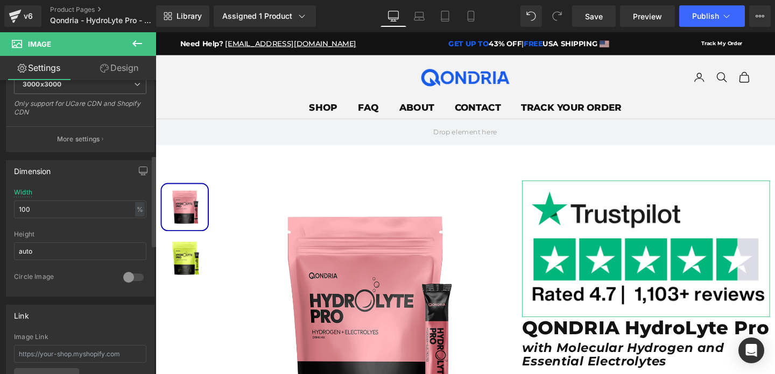
scroll to position [273, 0]
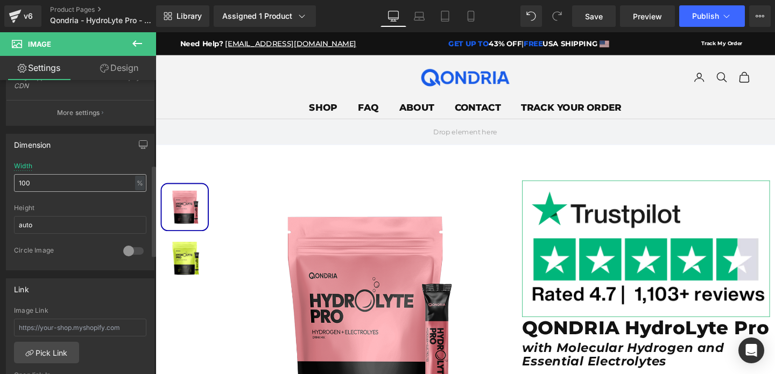
type input "[URL][DOMAIN_NAME]"
click at [104, 188] on input "100" at bounding box center [80, 183] width 132 height 18
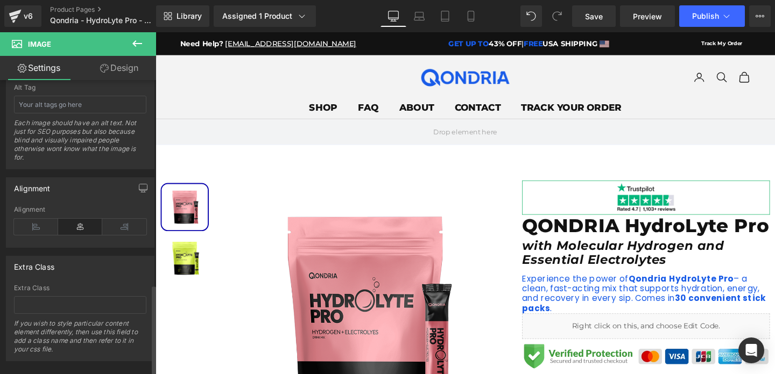
scroll to position [659, 0]
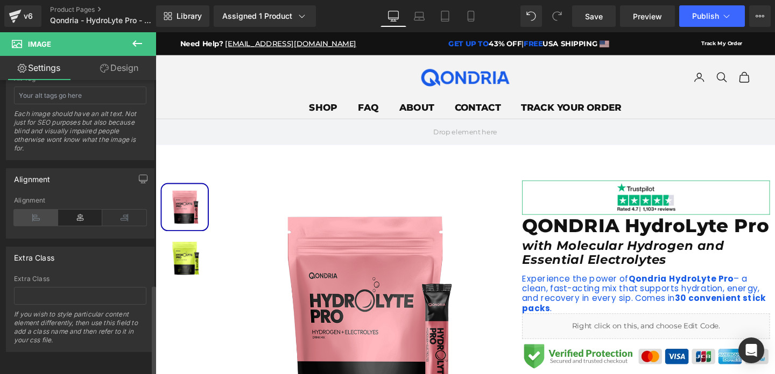
click at [43, 212] on icon at bounding box center [36, 218] width 44 height 16
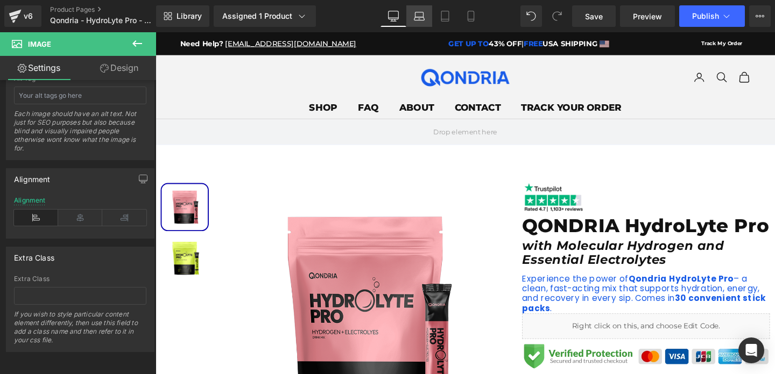
click at [416, 19] on icon at bounding box center [419, 16] width 11 height 11
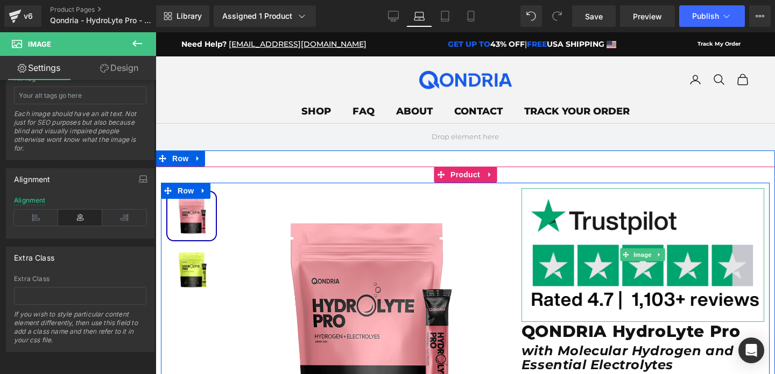
click at [551, 243] on img at bounding box center [642, 254] width 243 height 133
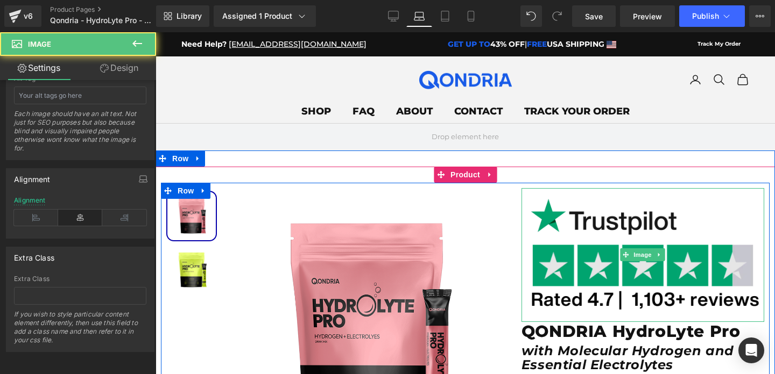
click at [551, 243] on img at bounding box center [642, 254] width 243 height 133
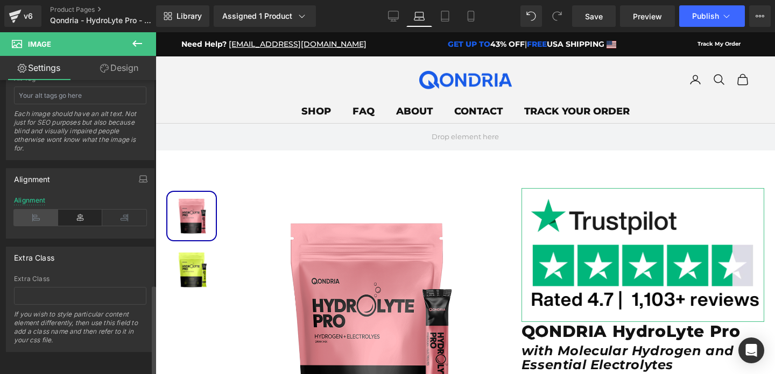
click at [39, 214] on icon at bounding box center [36, 218] width 44 height 16
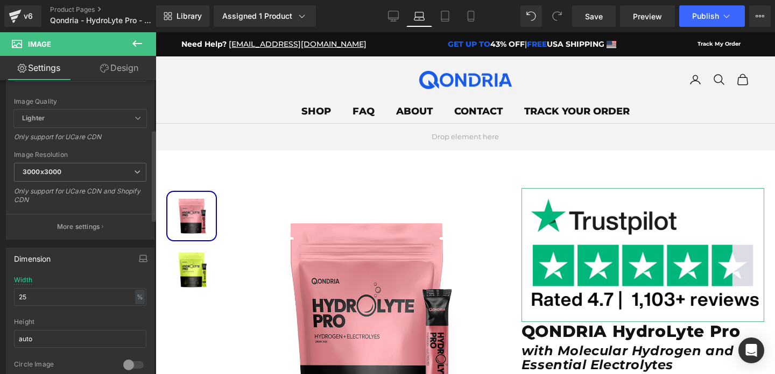
scroll to position [161, 0]
click at [91, 295] on input "25" at bounding box center [80, 295] width 132 height 18
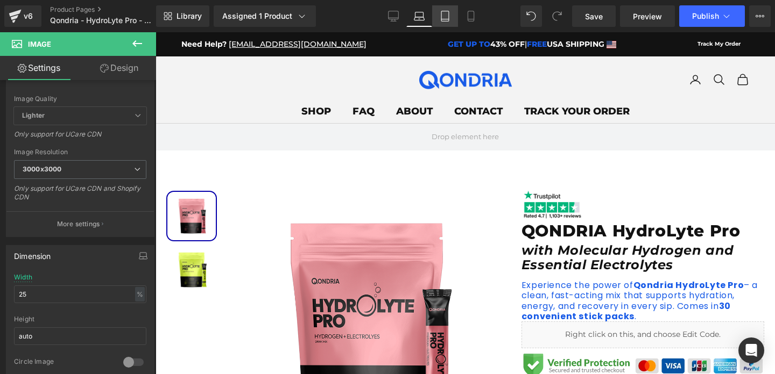
click at [447, 22] on link "Tablet" at bounding box center [445, 16] width 26 height 22
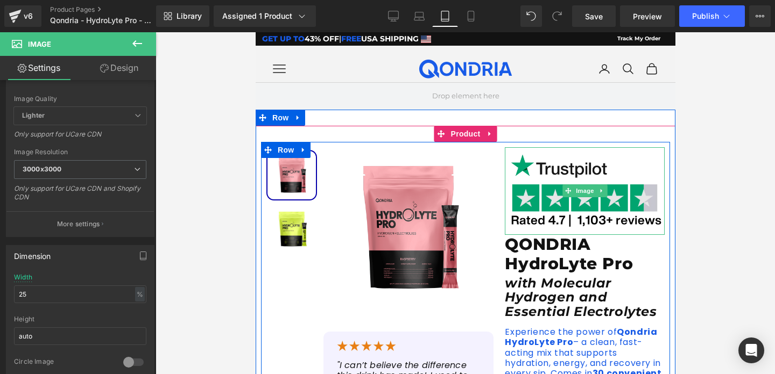
click at [536, 195] on img at bounding box center [584, 191] width 160 height 88
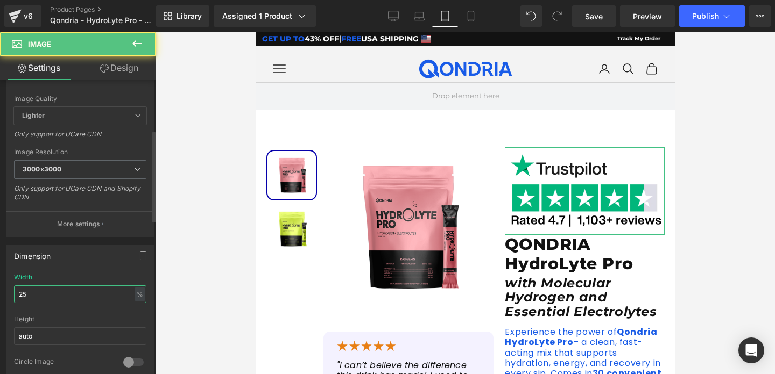
click at [58, 296] on input "25" at bounding box center [80, 295] width 132 height 18
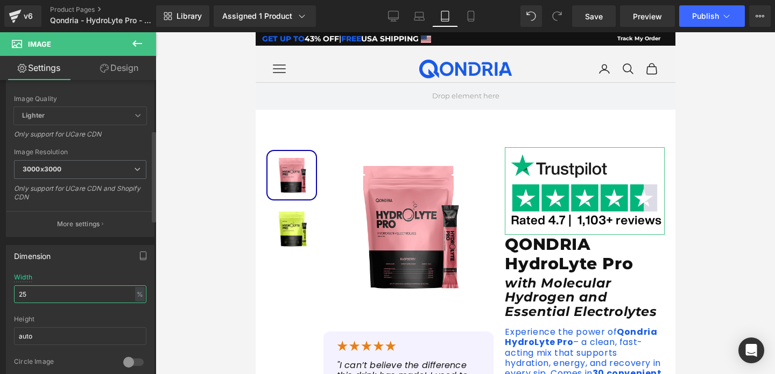
click at [58, 296] on input "25" at bounding box center [80, 295] width 132 height 18
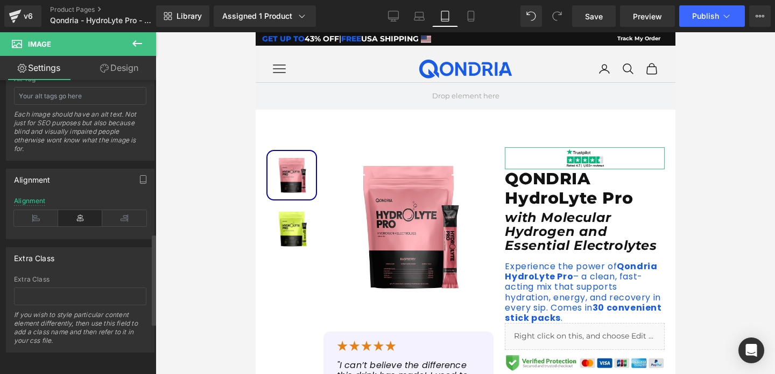
scroll to position [659, 0]
click at [47, 217] on icon at bounding box center [36, 218] width 44 height 16
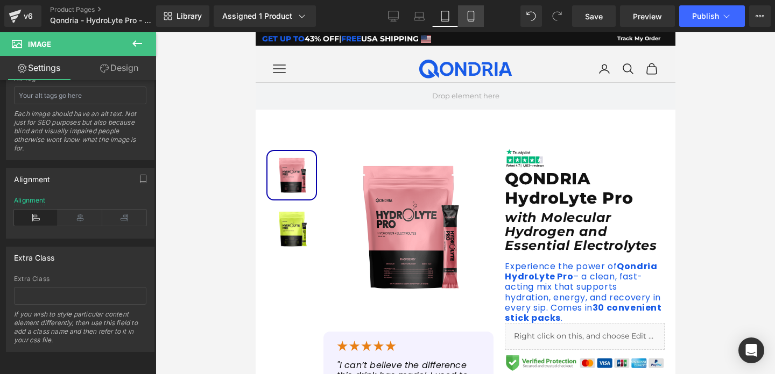
click at [477, 16] on link "Mobile" at bounding box center [471, 16] width 26 height 22
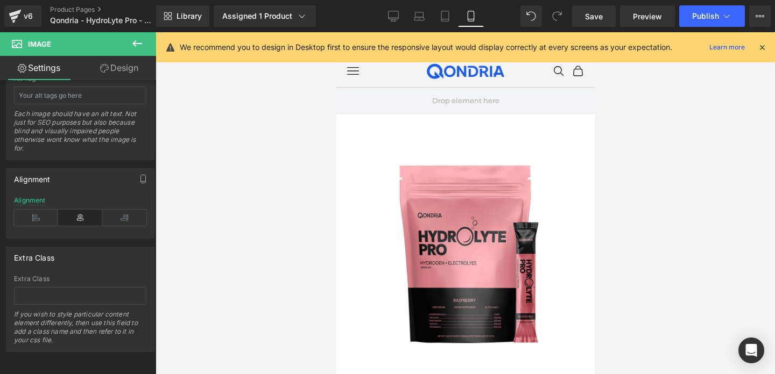
scroll to position [316, 0]
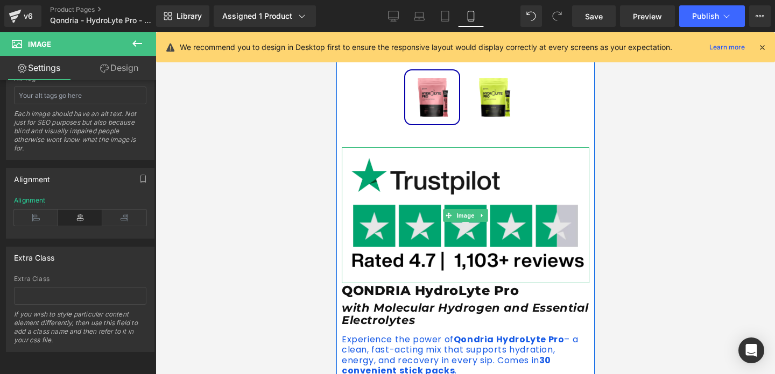
click at [468, 195] on img at bounding box center [464, 215] width 247 height 136
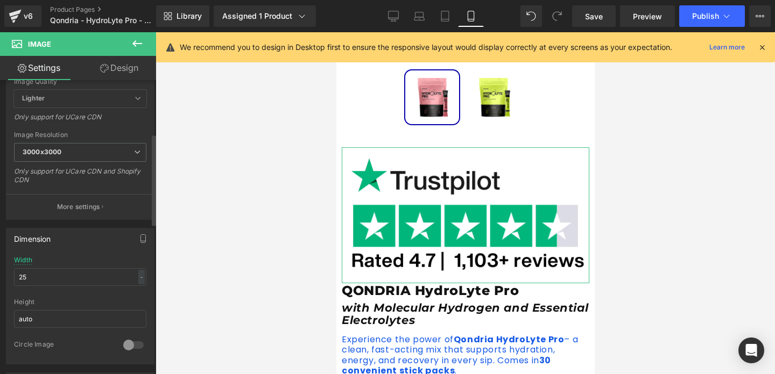
scroll to position [167, 0]
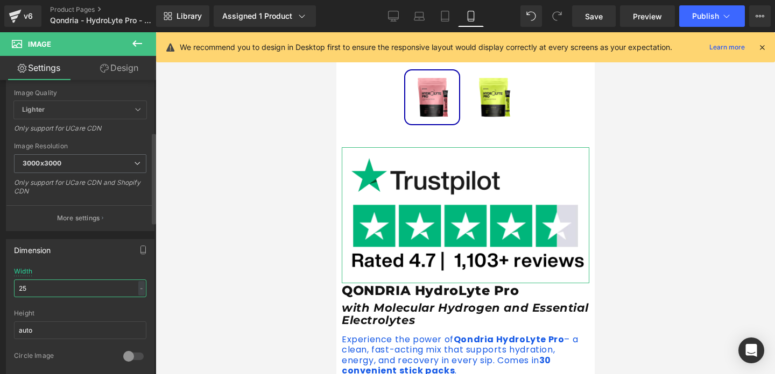
click at [86, 286] on input "25" at bounding box center [80, 289] width 132 height 18
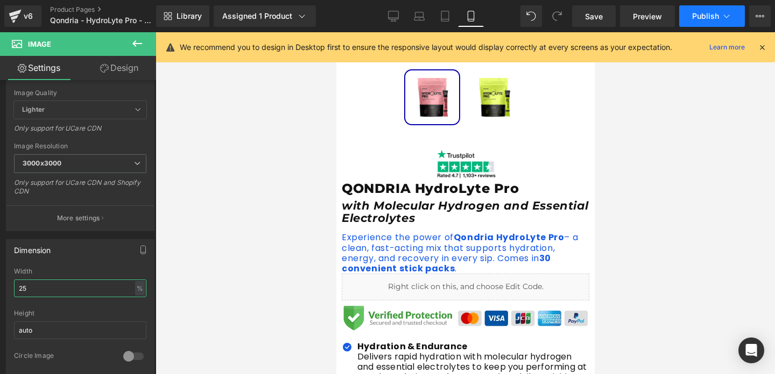
type input "25"
click at [697, 22] on button "Publish" at bounding box center [712, 16] width 66 height 22
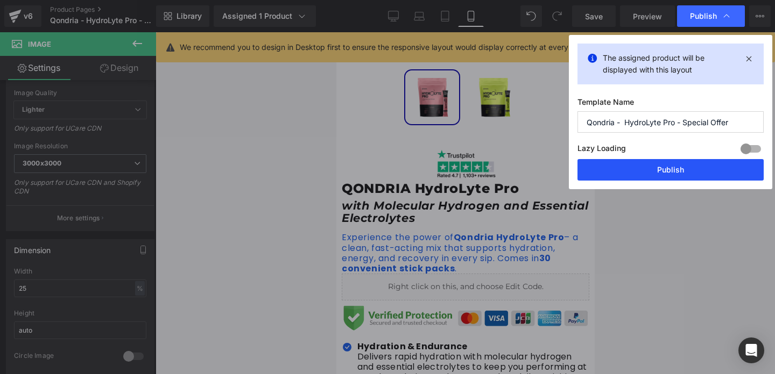
click at [683, 167] on button "Publish" at bounding box center [670, 170] width 186 height 22
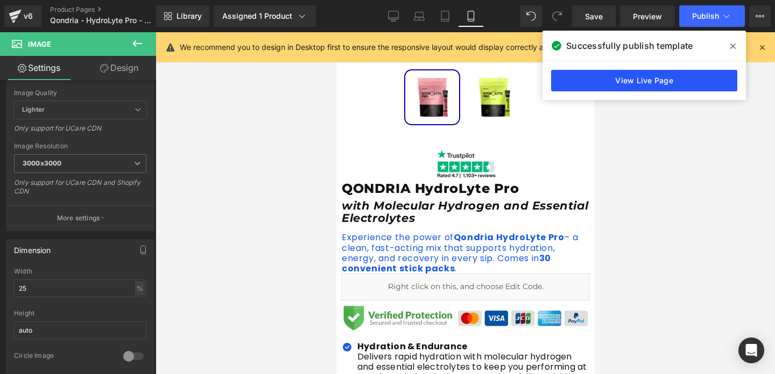
click at [630, 77] on link "View Live Page" at bounding box center [644, 81] width 186 height 22
